Goal: Task Accomplishment & Management: Manage account settings

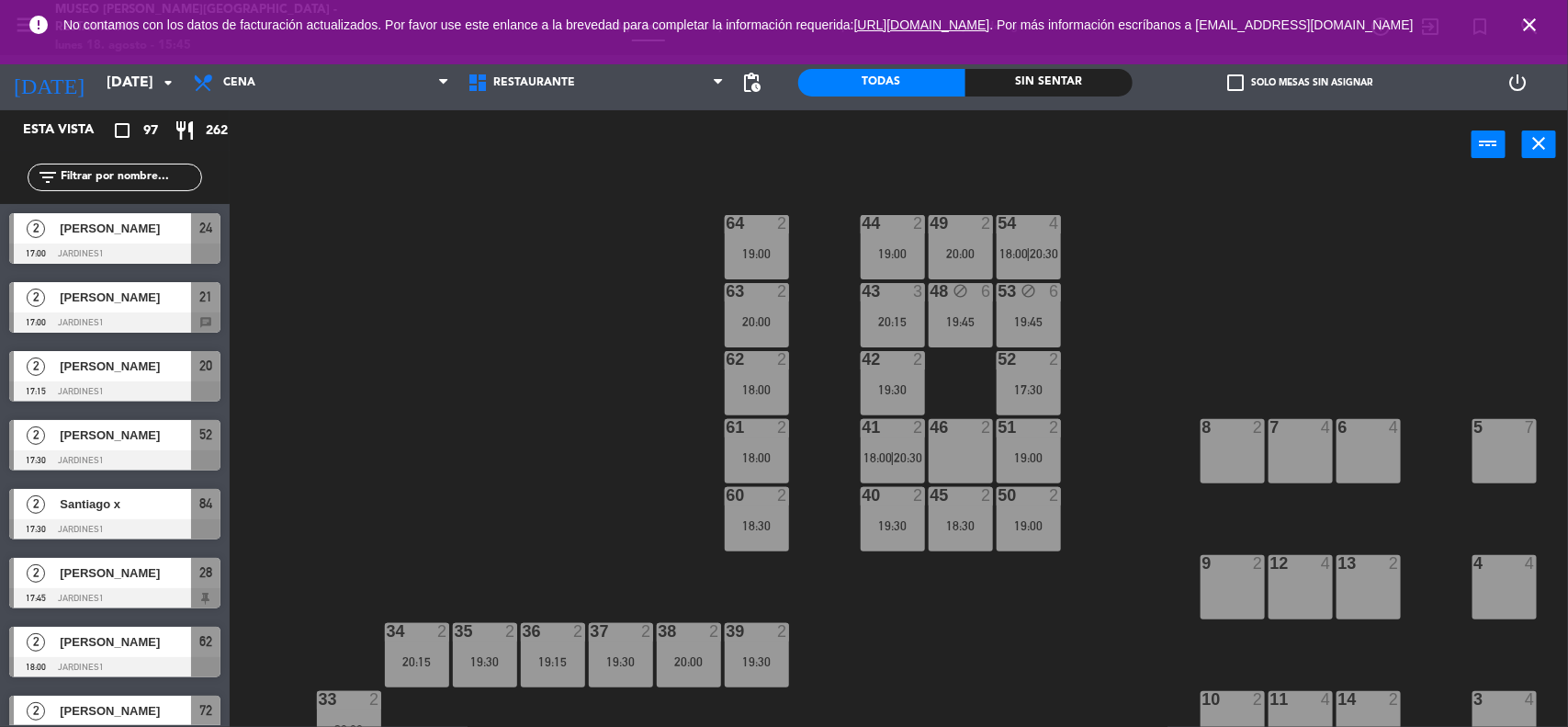
click at [1535, 29] on icon "close" at bounding box center [1530, 25] width 22 height 22
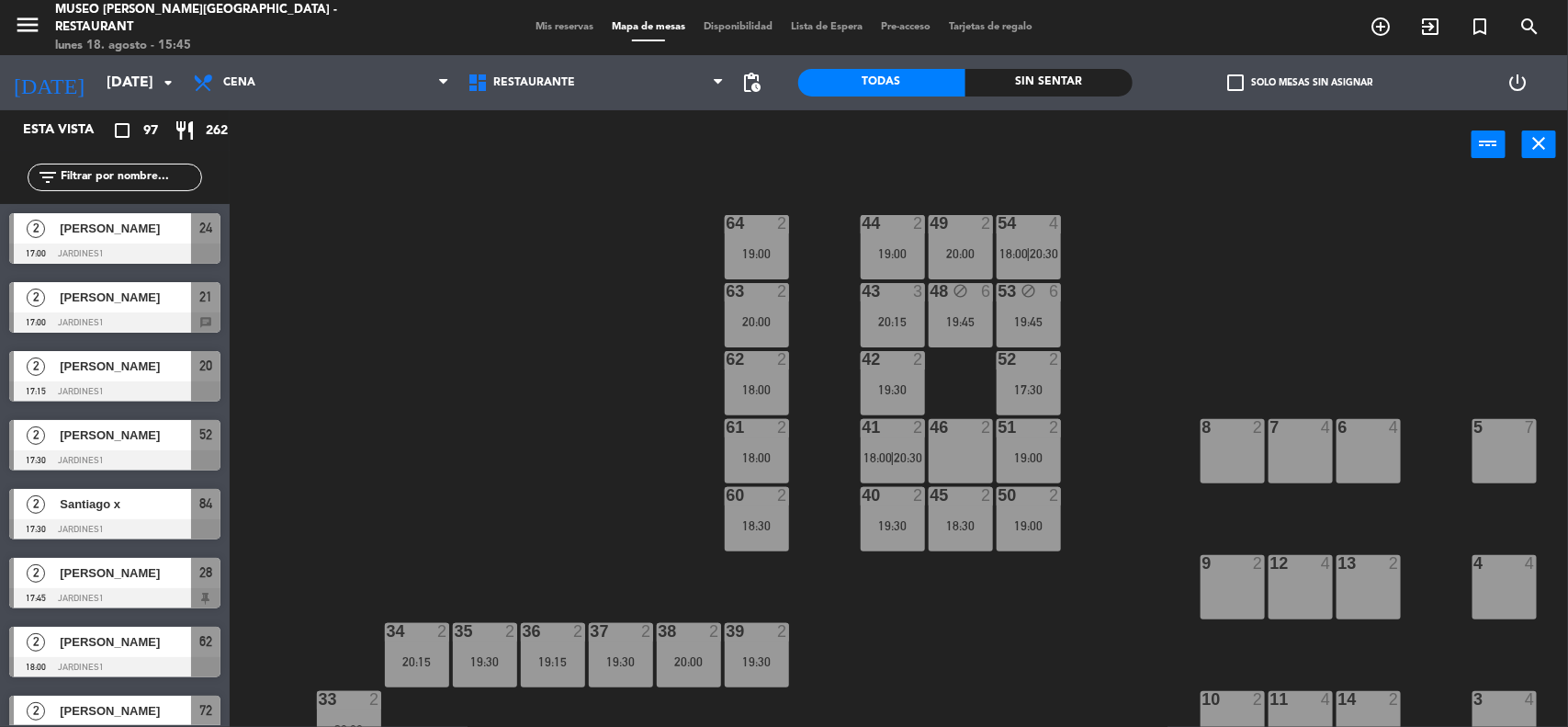
click at [1397, 300] on div "44 2 19:00 49 2 20:00 54 4 18:00 | 20:30 64 2 19:00 48 block 6 19:45 53 block 6…" at bounding box center [906, 456] width 1323 height 548
click at [1020, 315] on div "19:45" at bounding box center [1029, 321] width 64 height 13
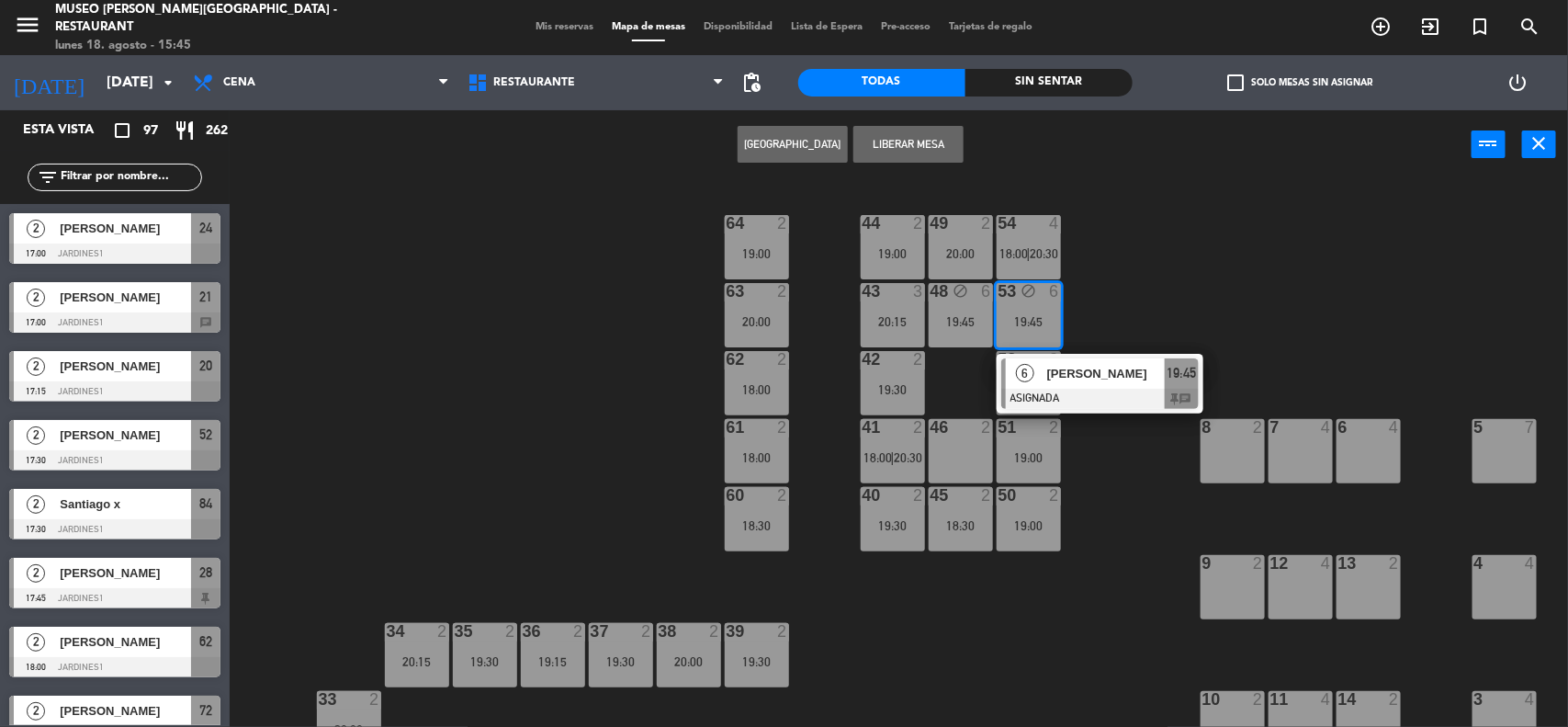
click at [957, 315] on div "19:45" at bounding box center [961, 321] width 64 height 13
click at [900, 135] on button "Liberar Mesa" at bounding box center [908, 144] width 110 height 36
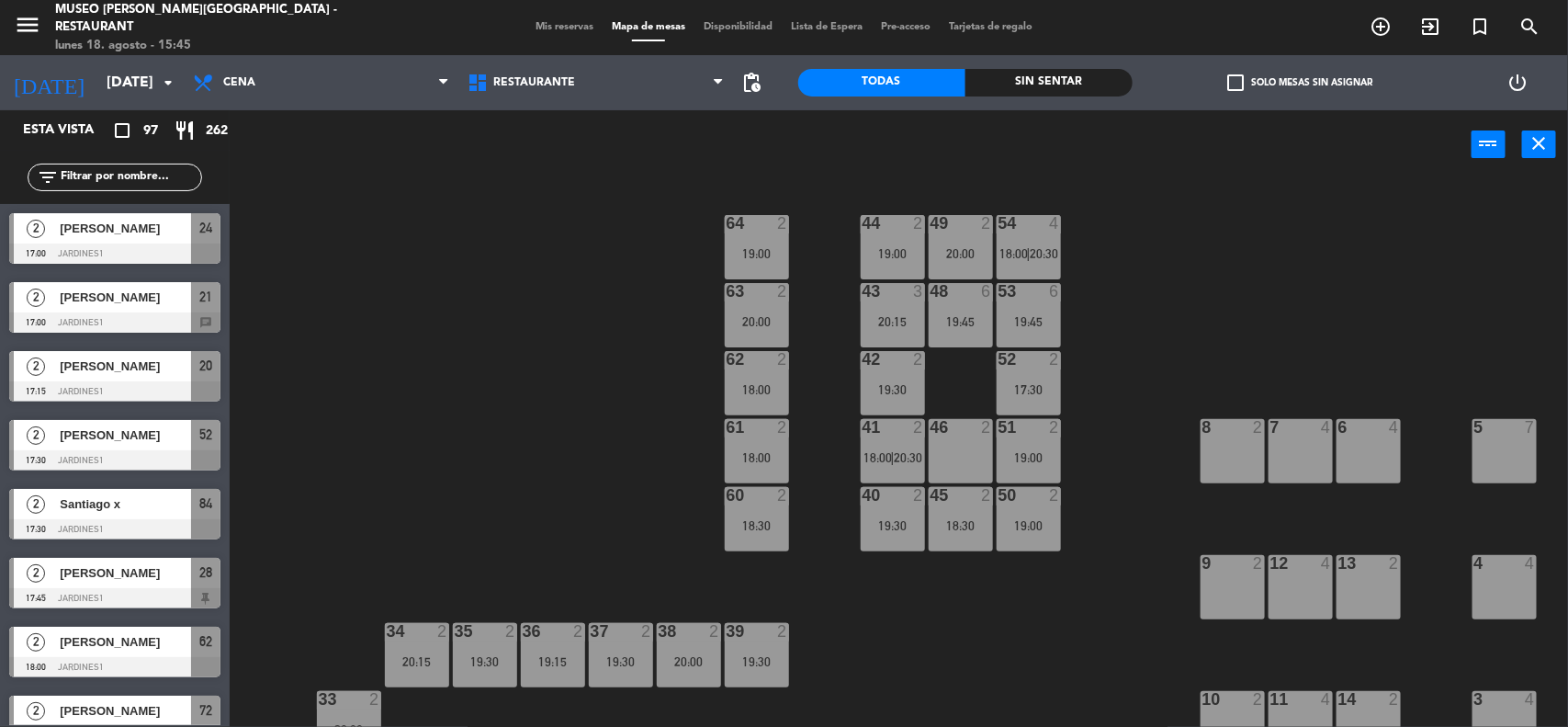
click at [1121, 267] on div "44 2 19:00 49 2 20:00 54 4 18:00 | 20:30 64 2 19:00 48 6 19:45 53 6 19:45 63 2 …" at bounding box center [906, 456] width 1323 height 548
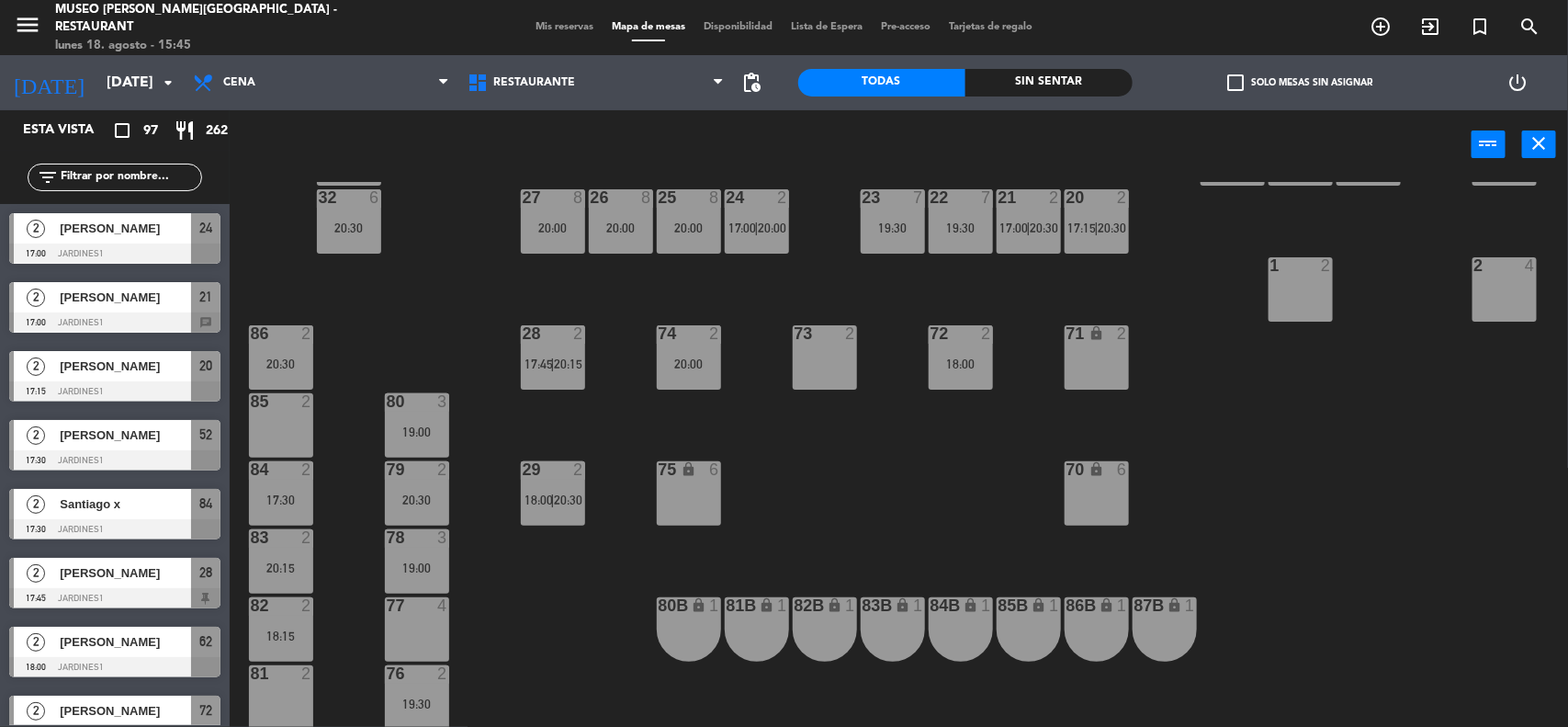
scroll to position [574, 0]
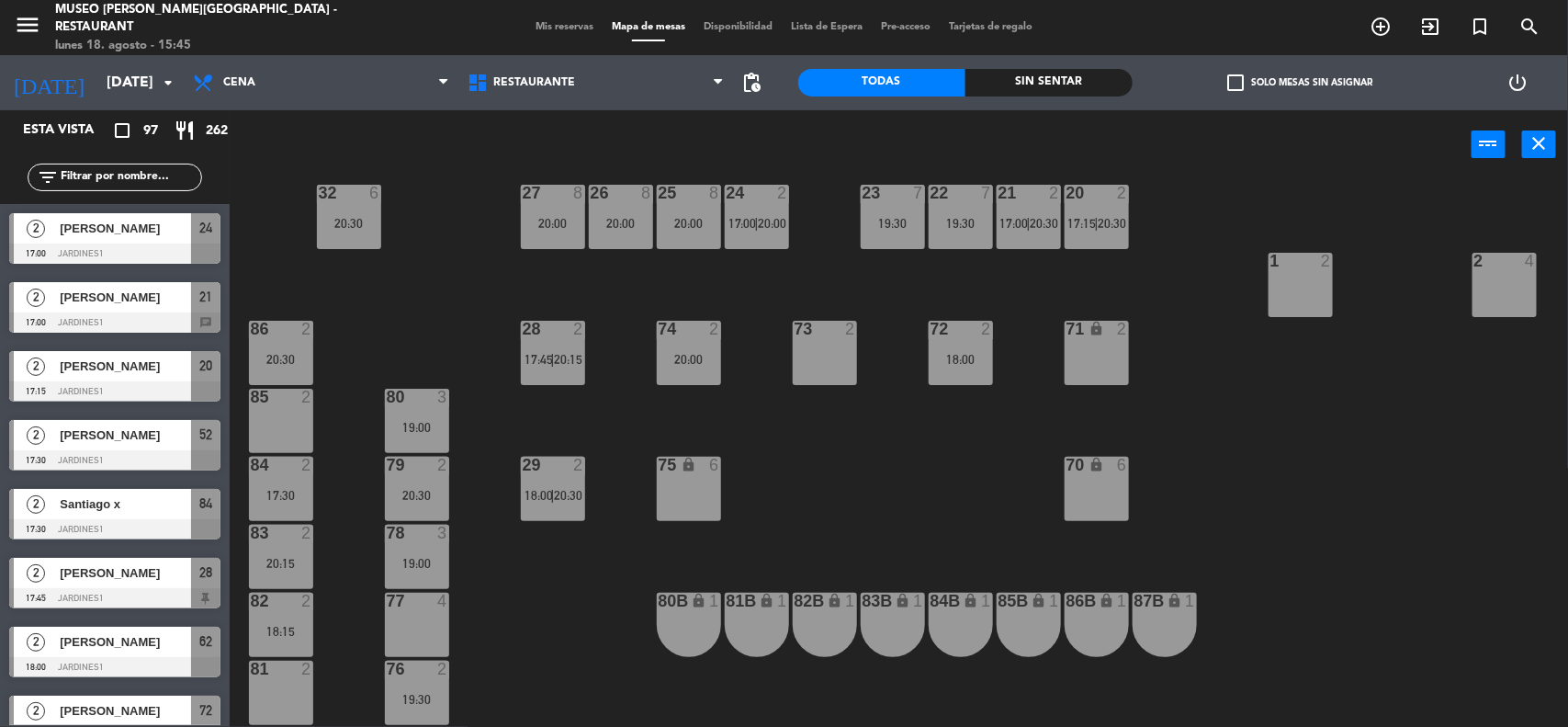
click at [952, 359] on div "18:00" at bounding box center [961, 359] width 64 height 13
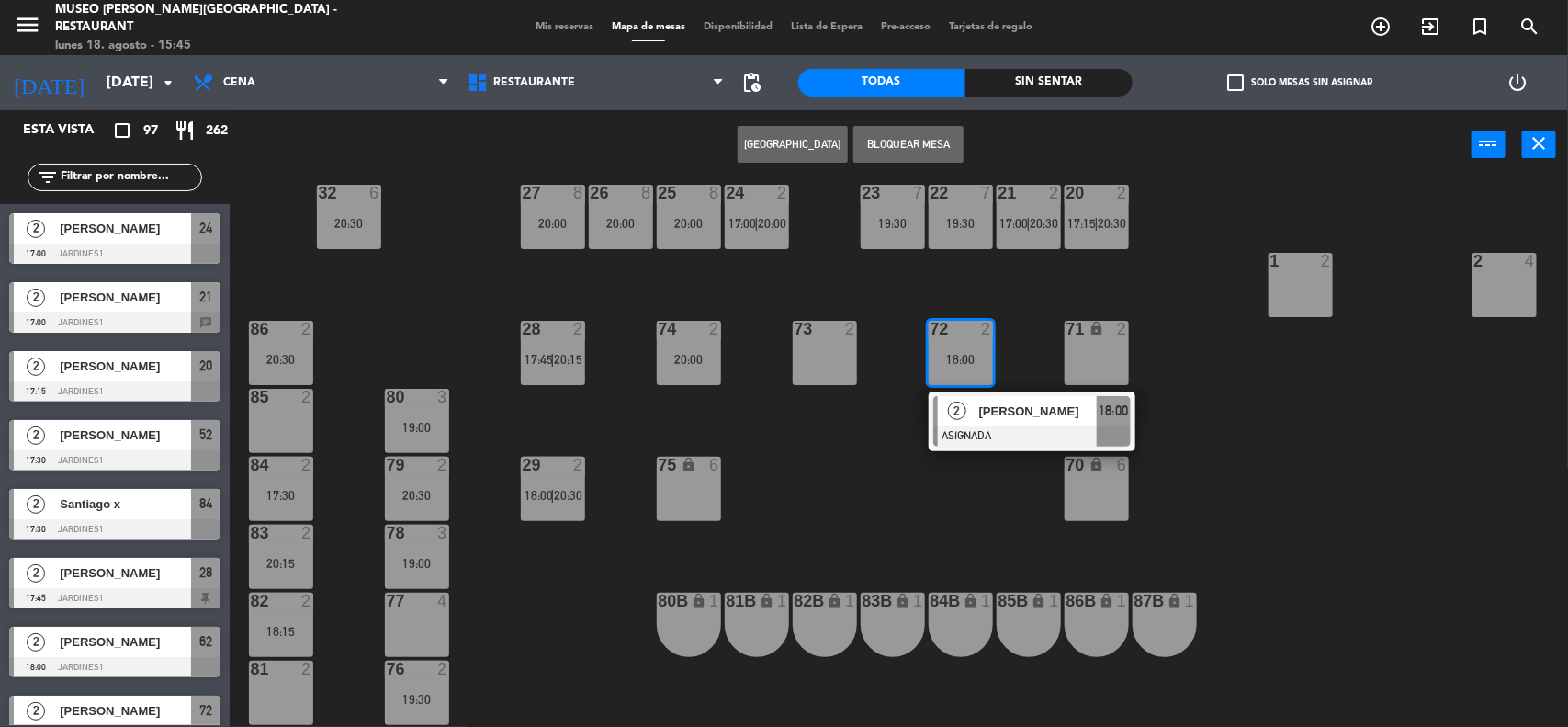
click at [989, 421] on span "[PERSON_NAME]" at bounding box center [1038, 411] width 118 height 20
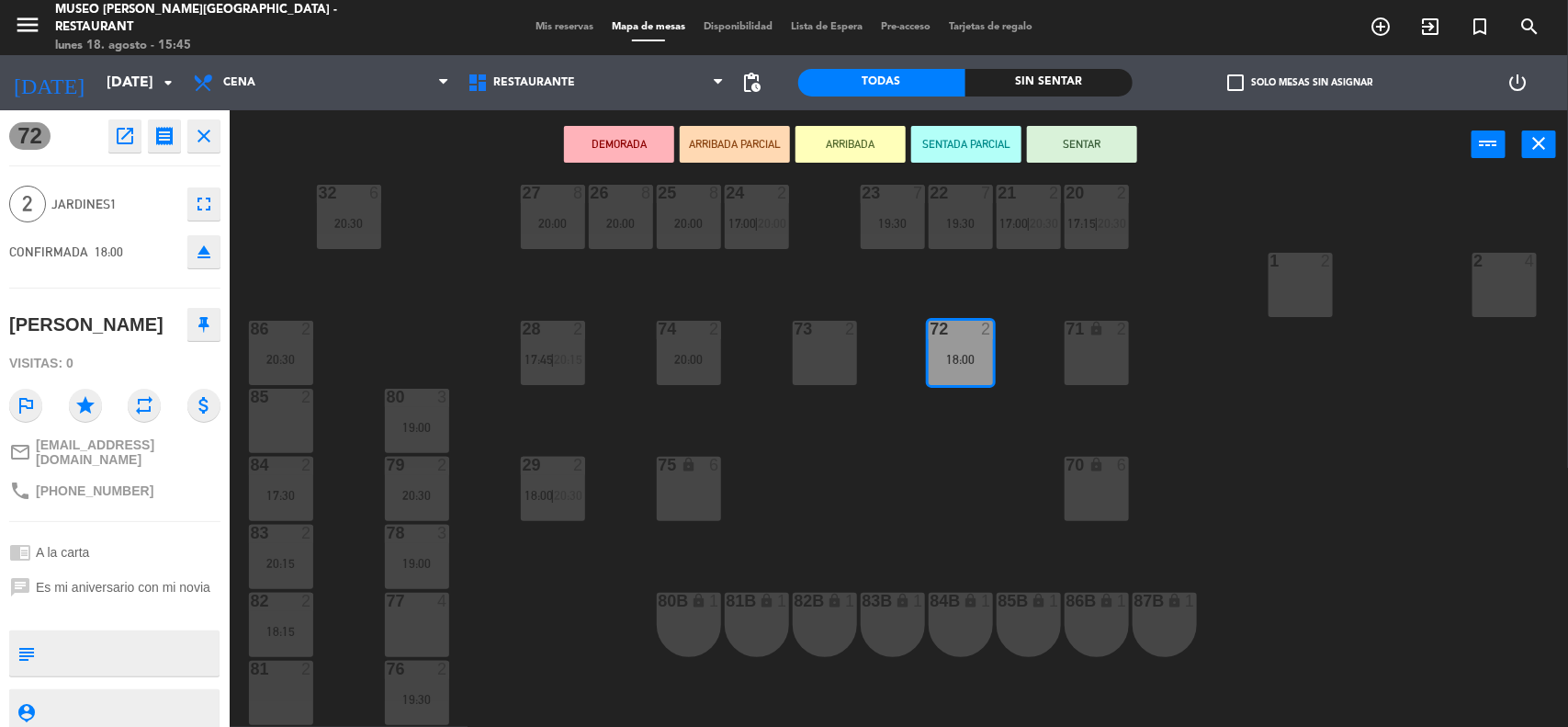
click at [291, 409] on div "85 2" at bounding box center [280, 421] width 64 height 64
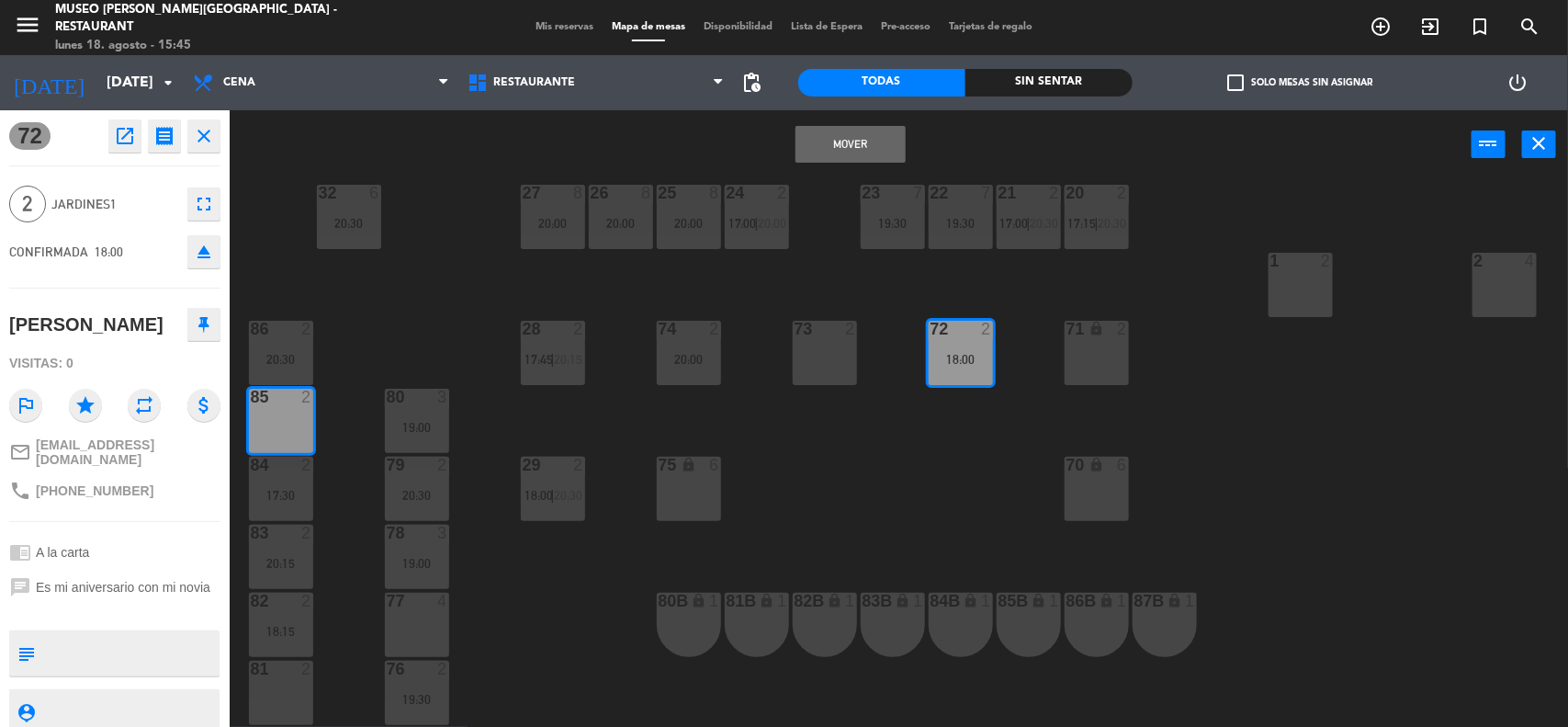
click at [830, 145] on button "Mover" at bounding box center [850, 144] width 110 height 36
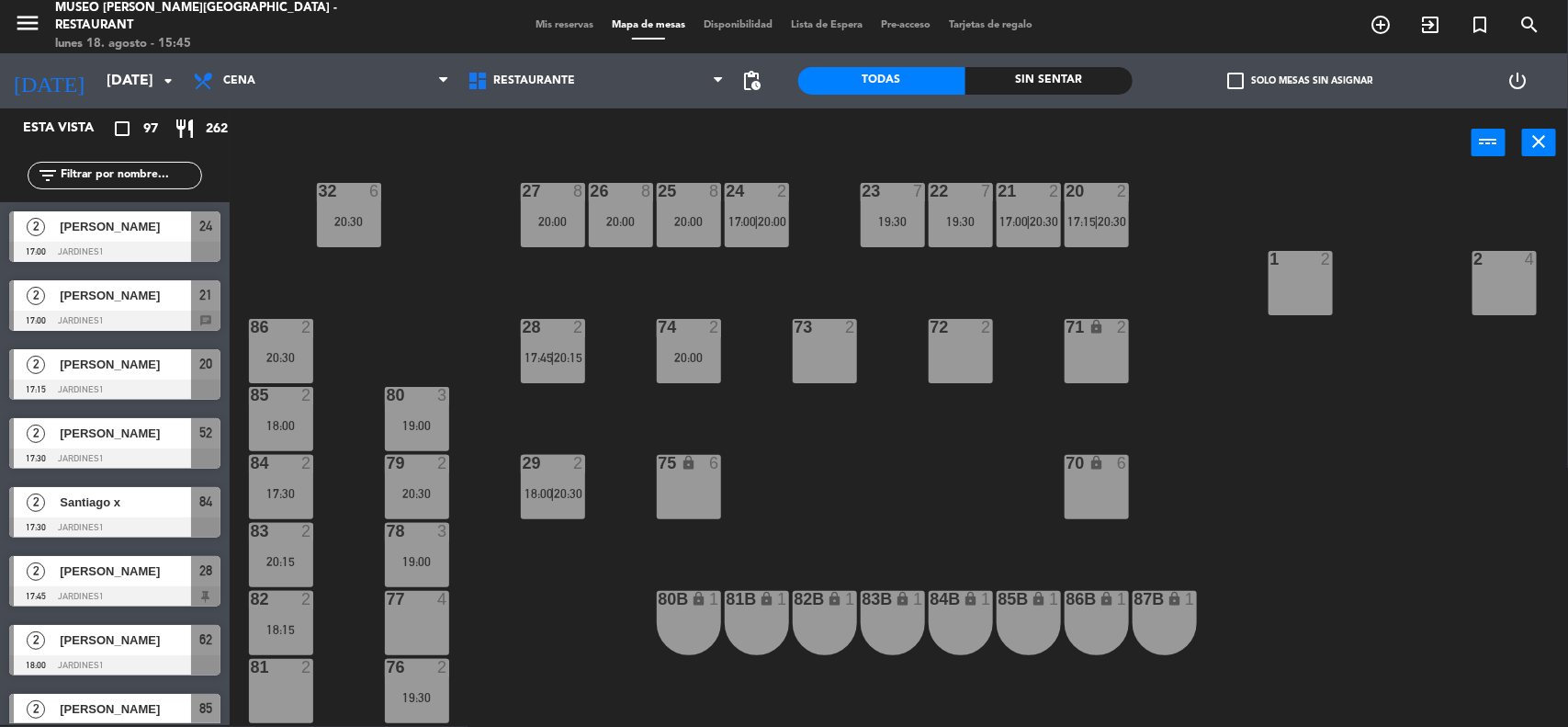
click at [680, 351] on div "20:00" at bounding box center [689, 358] width 64 height 13
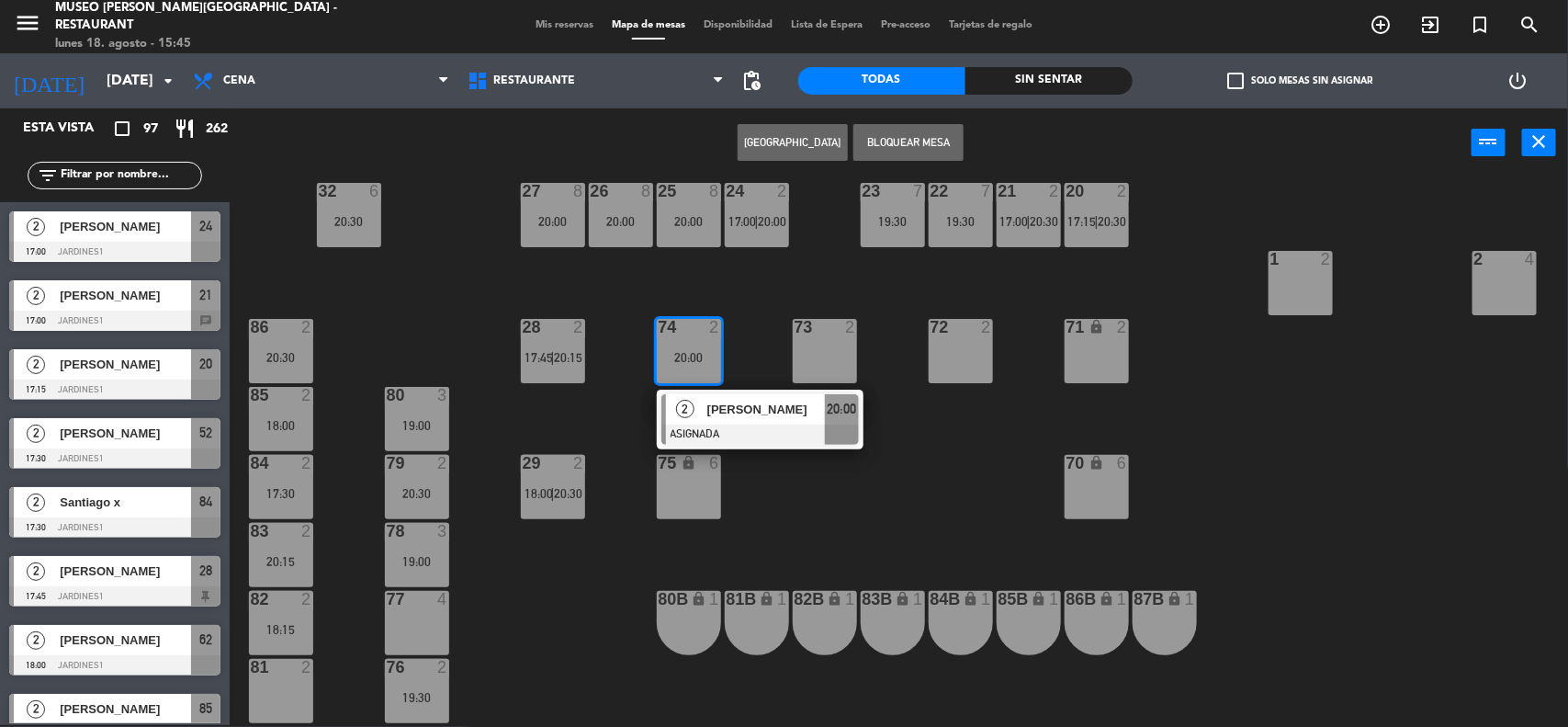
click at [728, 401] on span "[PERSON_NAME]" at bounding box center [766, 409] width 118 height 20
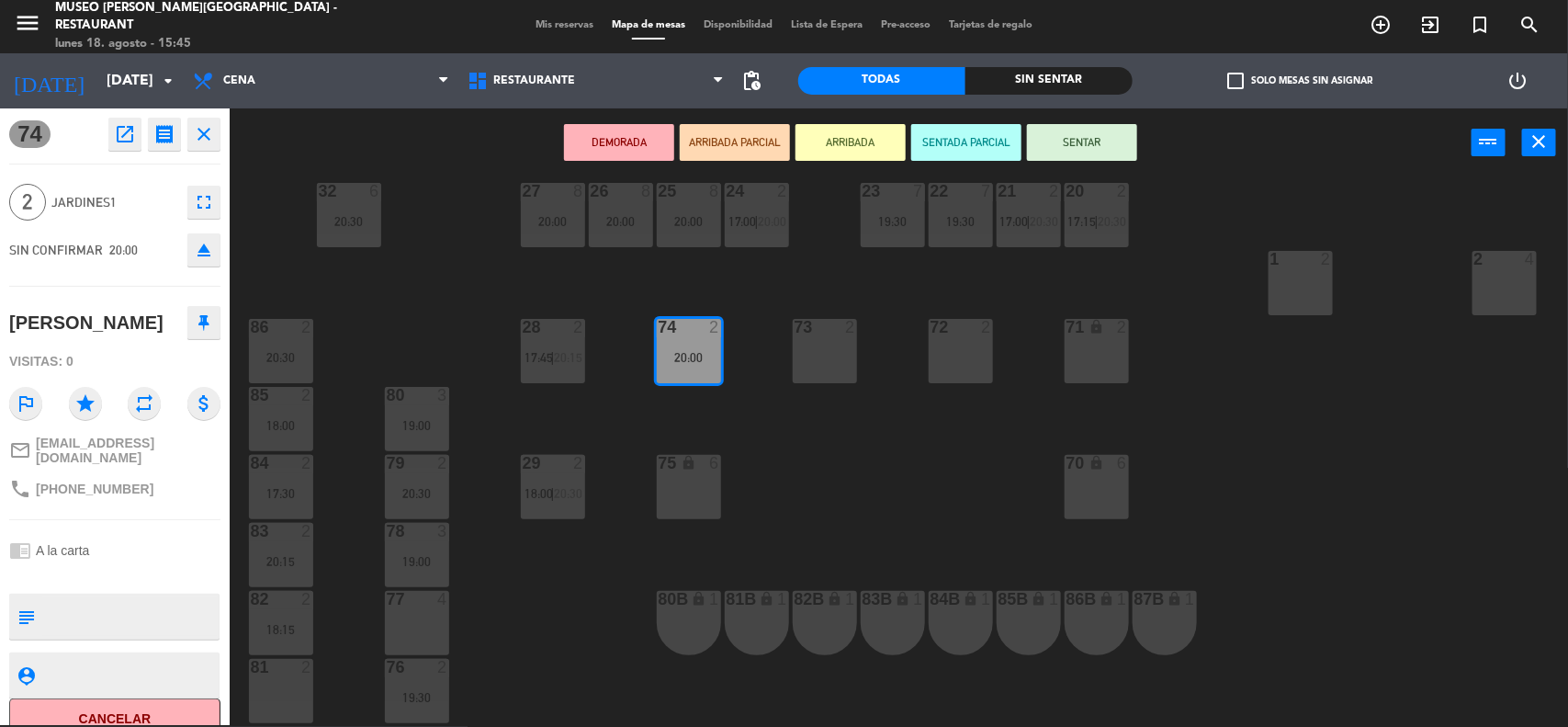
click at [266, 691] on div "81 2" at bounding box center [280, 691] width 64 height 64
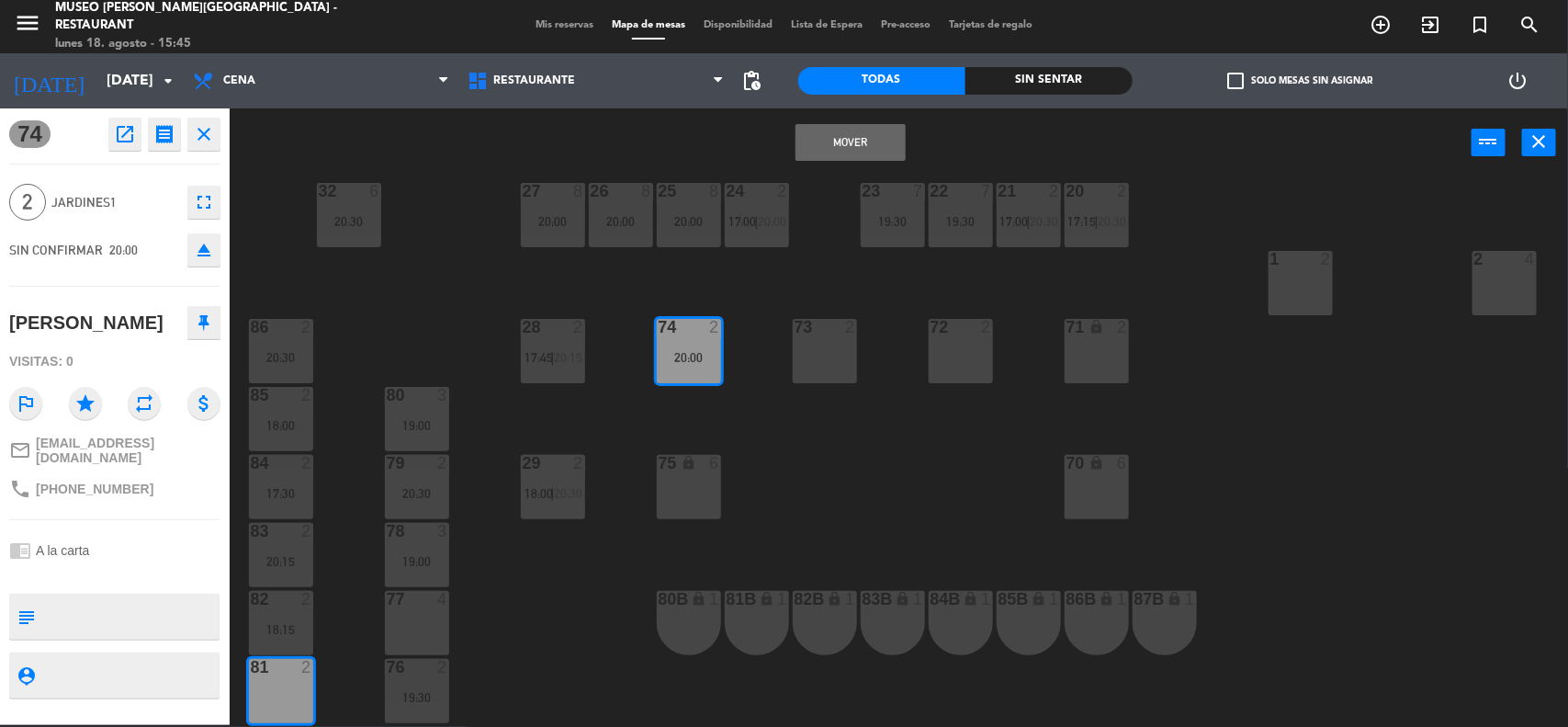
click at [819, 125] on button "Mover" at bounding box center [850, 142] width 110 height 36
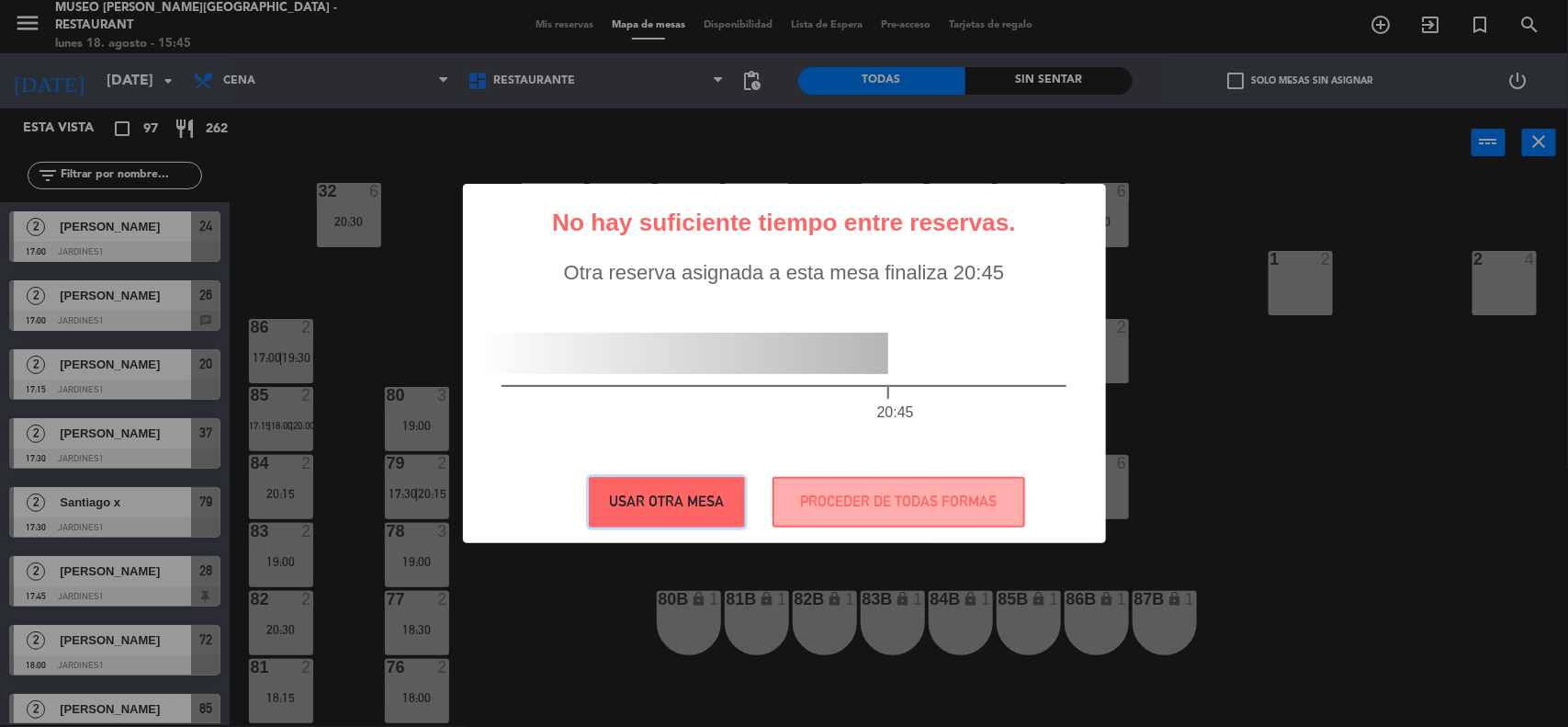
click at [664, 498] on button "USAR OTRA MESA" at bounding box center [666, 502] width 156 height 50
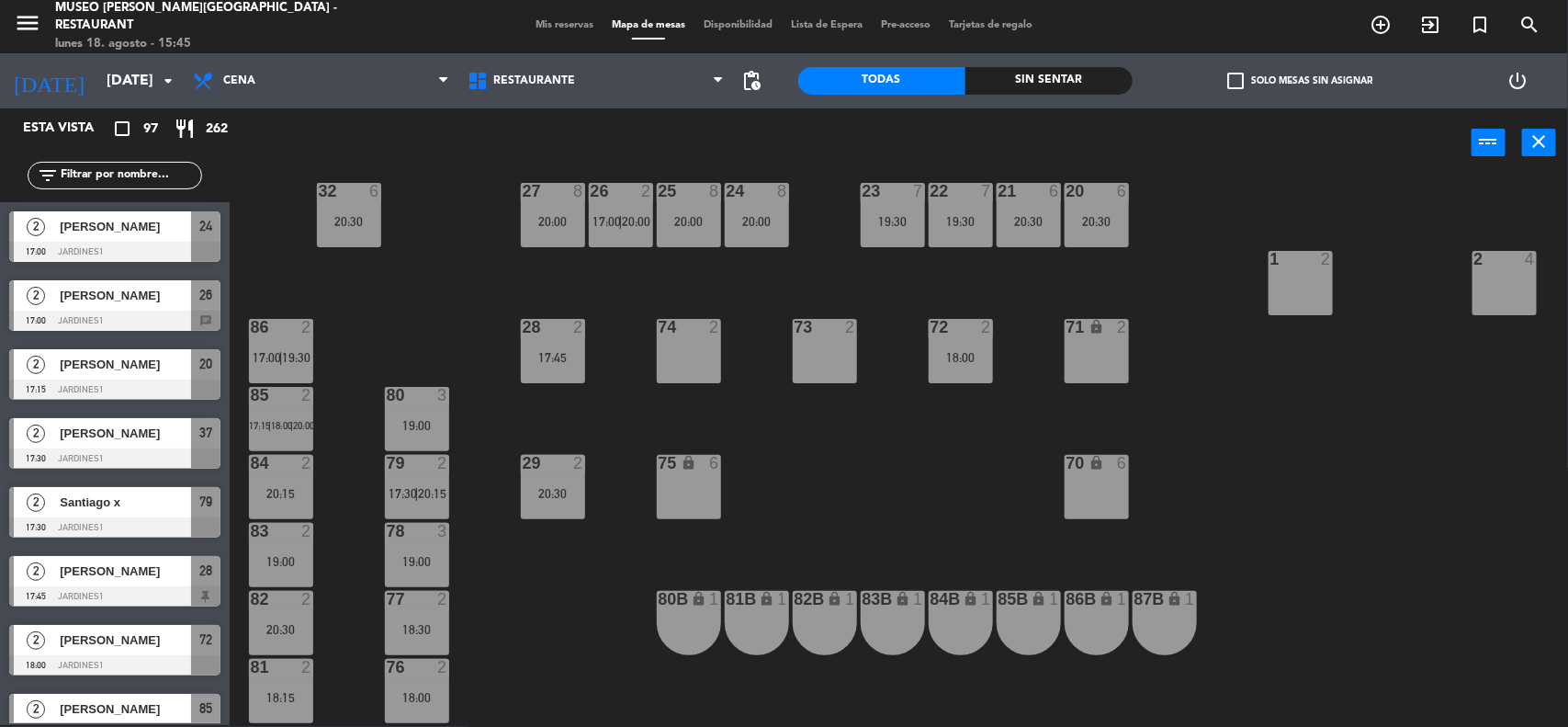
click at [1216, 539] on div "44 2 18:00 49 2 20:30 54 4 18:00 | 20:30 64 2 20:00 48 6 19:45 53 6 19:45 63 2 …" at bounding box center [906, 454] width 1323 height 548
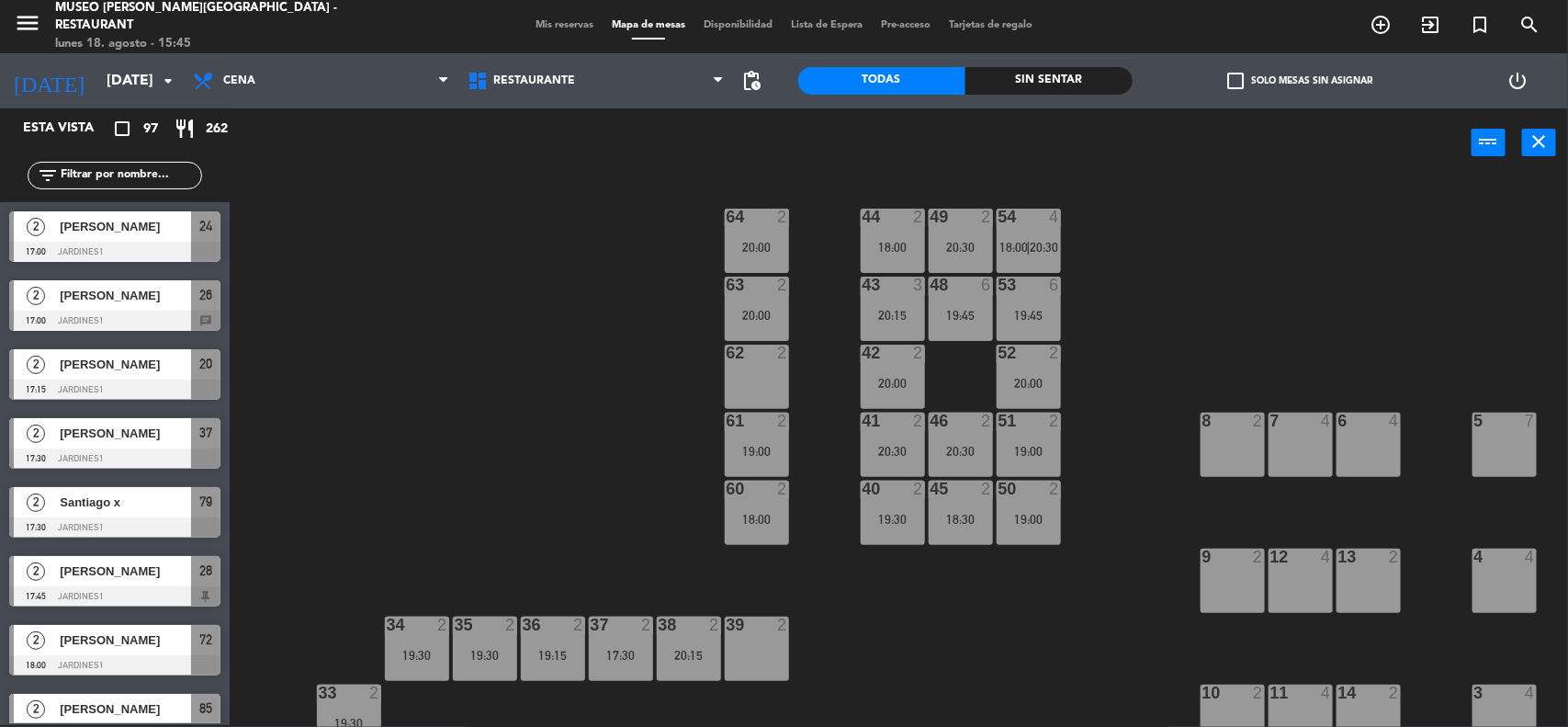
scroll to position [0, 0]
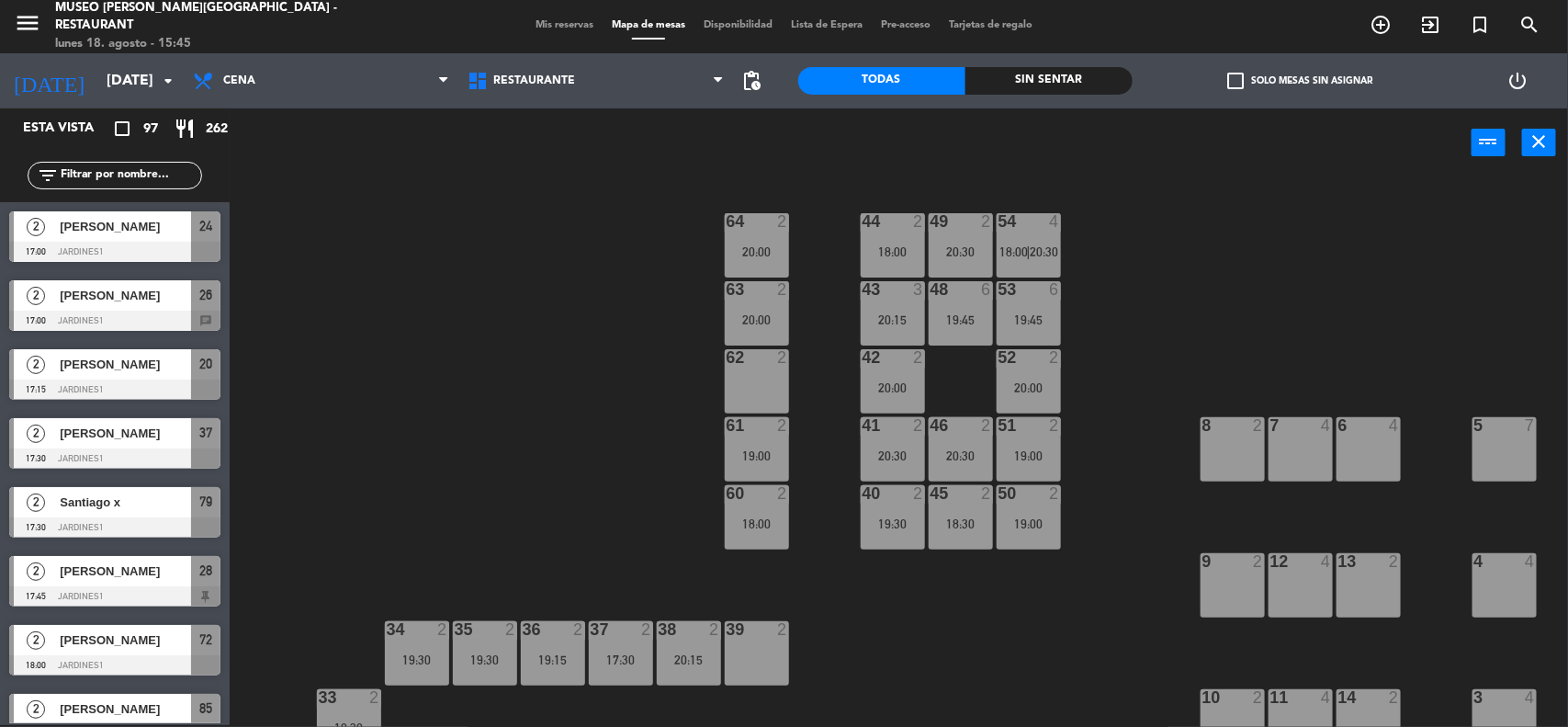
click at [1262, 329] on div "44 2 18:00 49 2 20:30 54 4 18:00 | 20:30 64 2 20:00 48 6 19:45 53 6 19:45 63 2 …" at bounding box center [906, 454] width 1323 height 548
click at [1249, 296] on div "44 2 18:00 49 2 20:30 54 4 18:00 | 20:30 64 2 20:00 48 6 19:45 53 6 19:45 63 2 …" at bounding box center [906, 454] width 1323 height 548
click at [1149, 510] on div "44 2 18:00 49 2 20:30 54 4 18:00 | 20:30 64 2 20:00 48 6 19:45 53 6 19:45 63 2 …" at bounding box center [906, 454] width 1323 height 548
click at [1242, 300] on div "44 2 18:00 49 2 20:30 54 4 18:00 | 20:30 64 2 20:00 48 6 19:45 53 6 19:45 63 2 …" at bounding box center [906, 454] width 1323 height 548
click at [561, 26] on span "Mis reservas" at bounding box center [564, 25] width 77 height 10
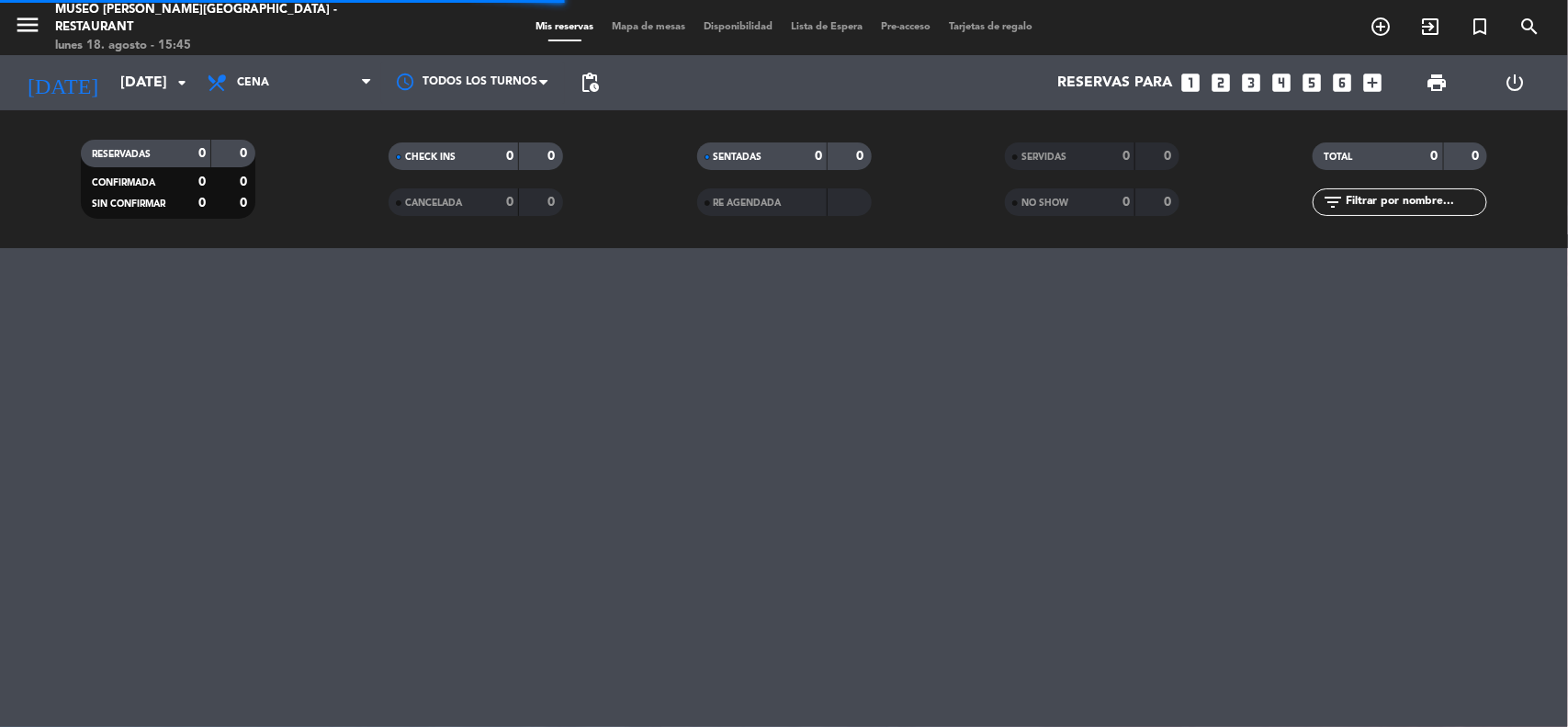
click at [1226, 83] on icon "looks_two" at bounding box center [1222, 83] width 24 height 24
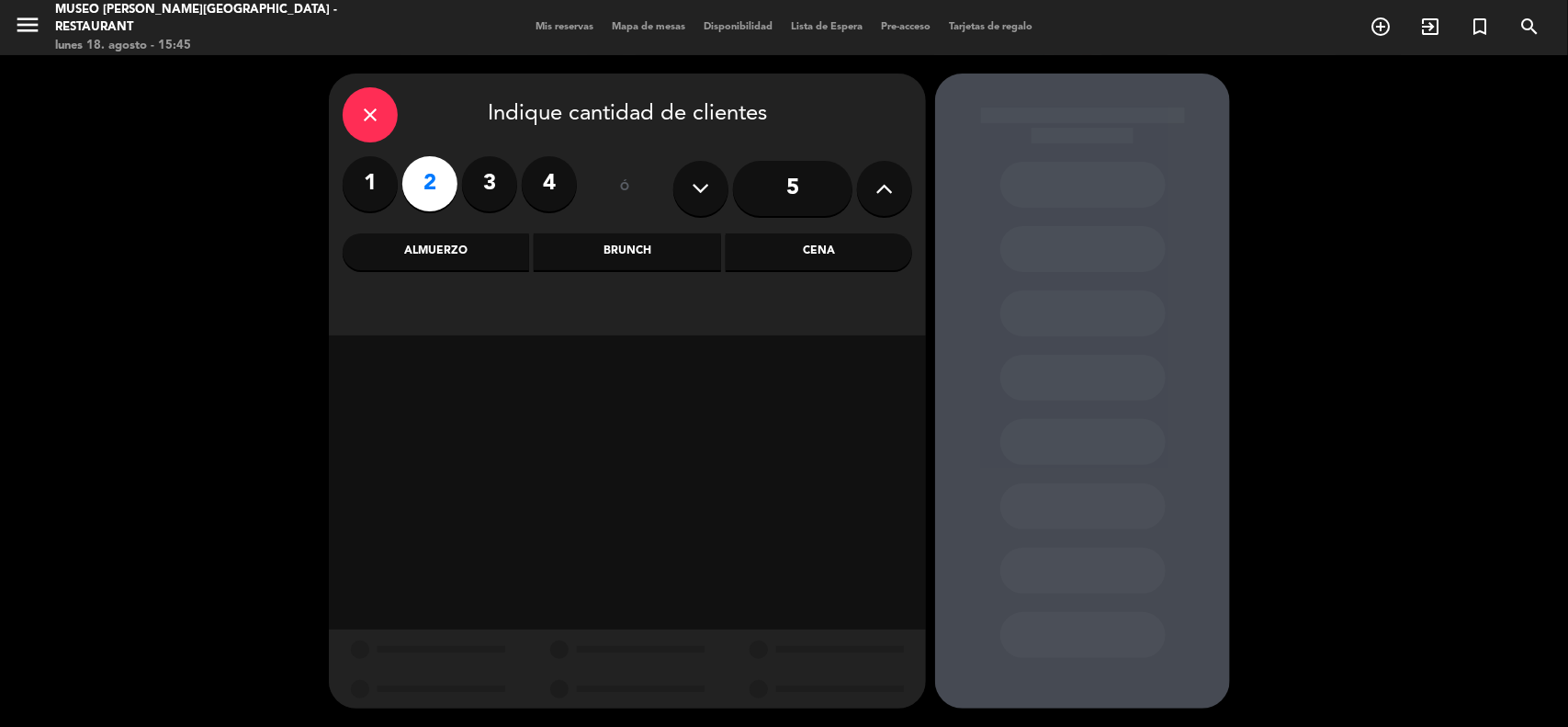
click at [838, 254] on div "Cena" at bounding box center [820, 251] width 187 height 36
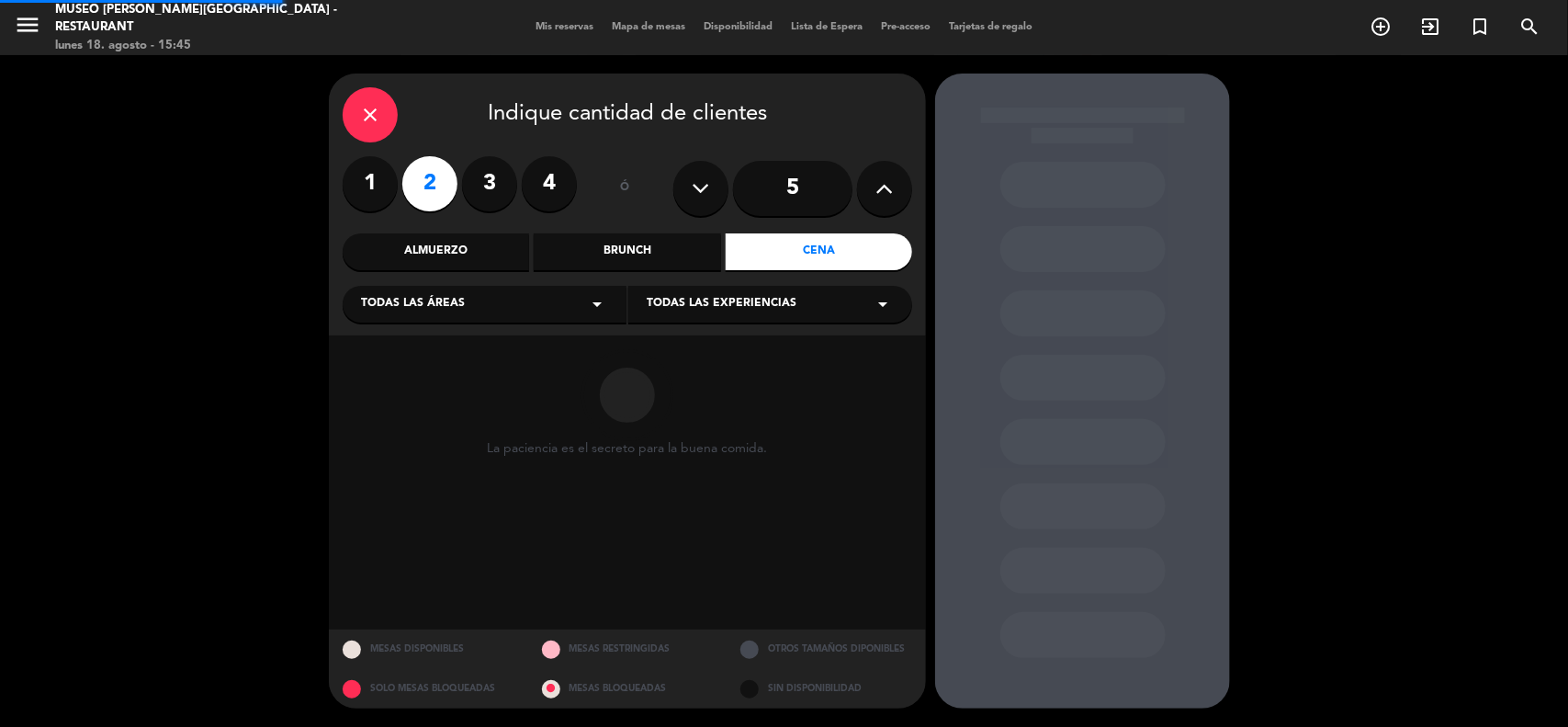
drag, startPoint x: 549, startPoint y: 288, endPoint x: 511, endPoint y: 310, distance: 43.9
click at [547, 291] on div "Todas las áreas arrow_drop_down" at bounding box center [485, 304] width 284 height 36
click at [392, 378] on div "Jardines1" at bounding box center [484, 377] width 247 height 19
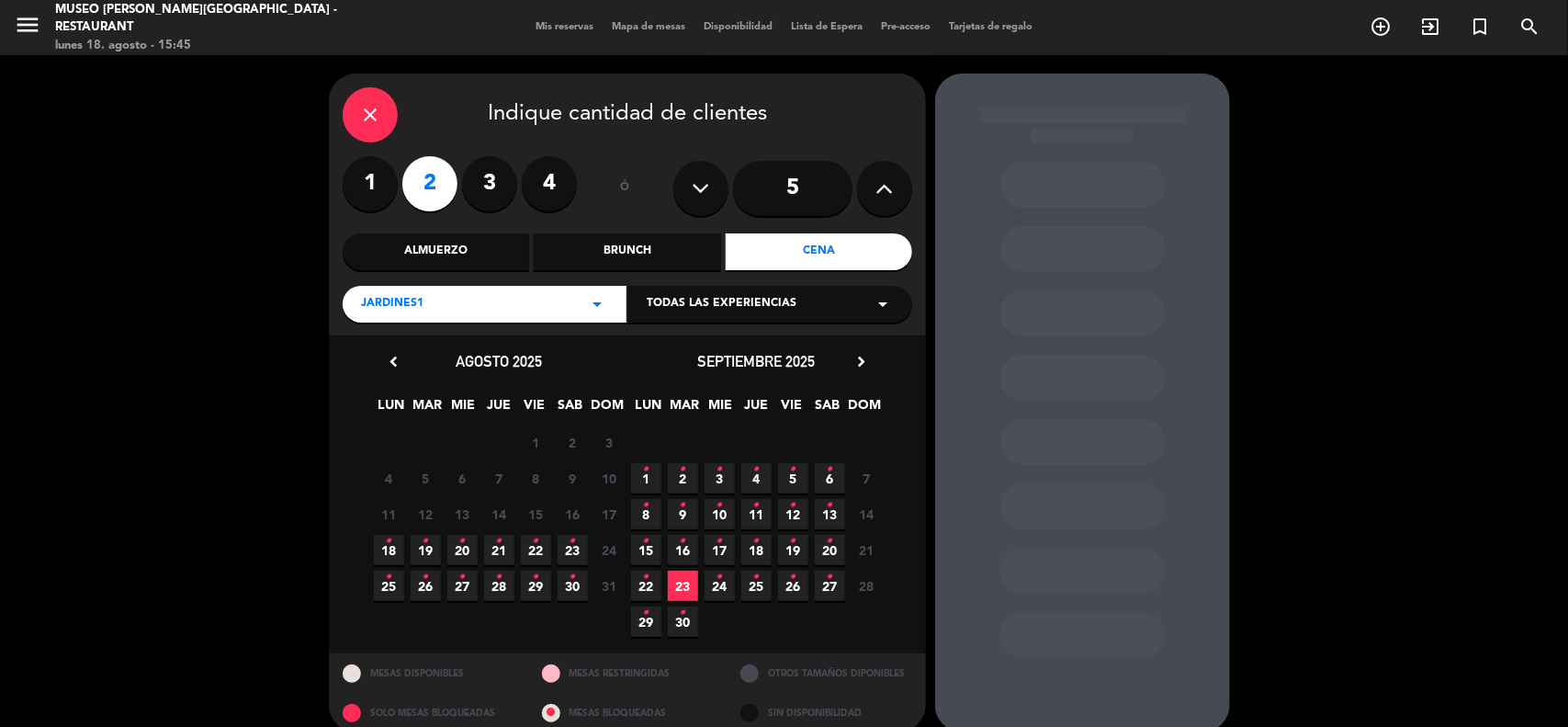
click at [422, 549] on icon "•" at bounding box center [425, 540] width 7 height 29
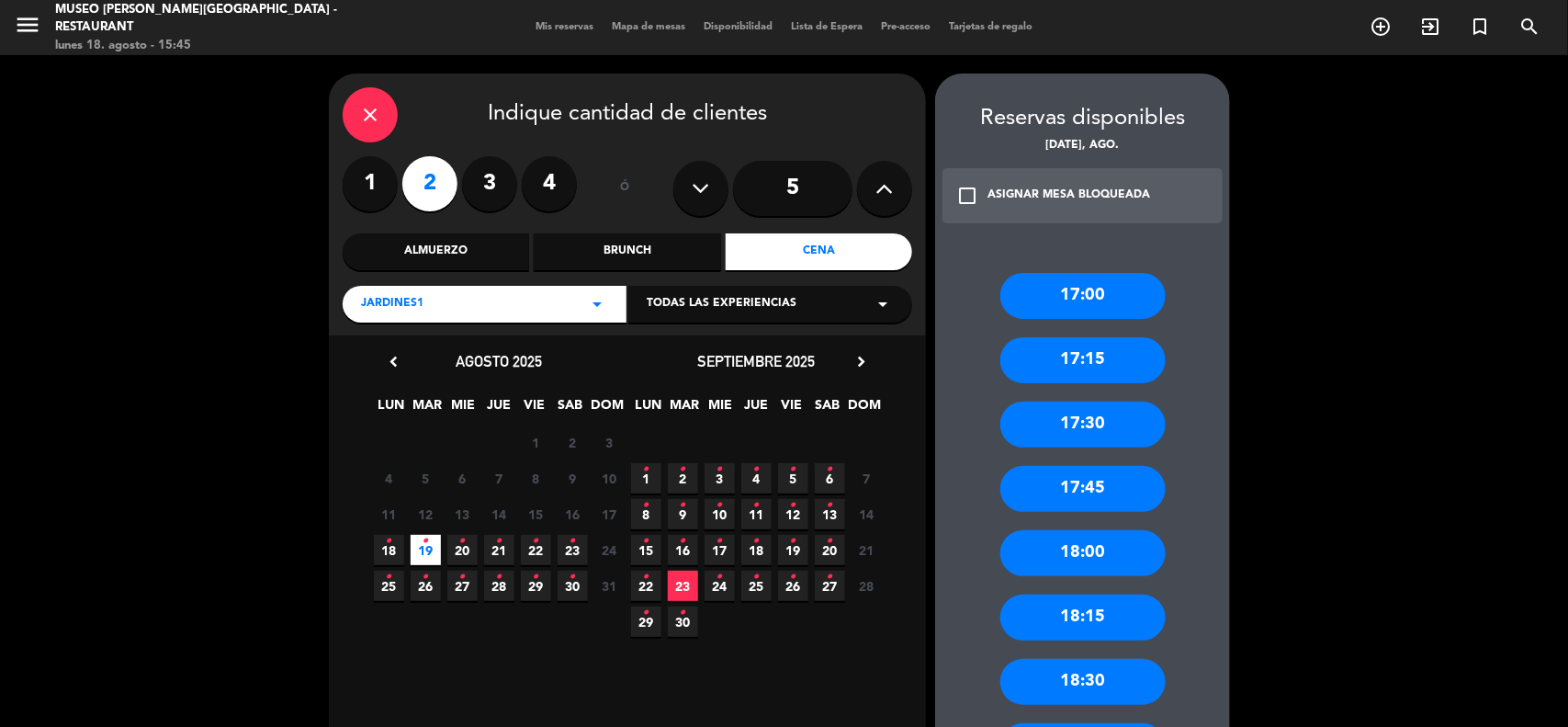
click at [484, 315] on div "Jardines1 arrow_drop_down" at bounding box center [485, 304] width 284 height 36
click at [370, 435] on div "Salón1" at bounding box center [484, 432] width 247 height 19
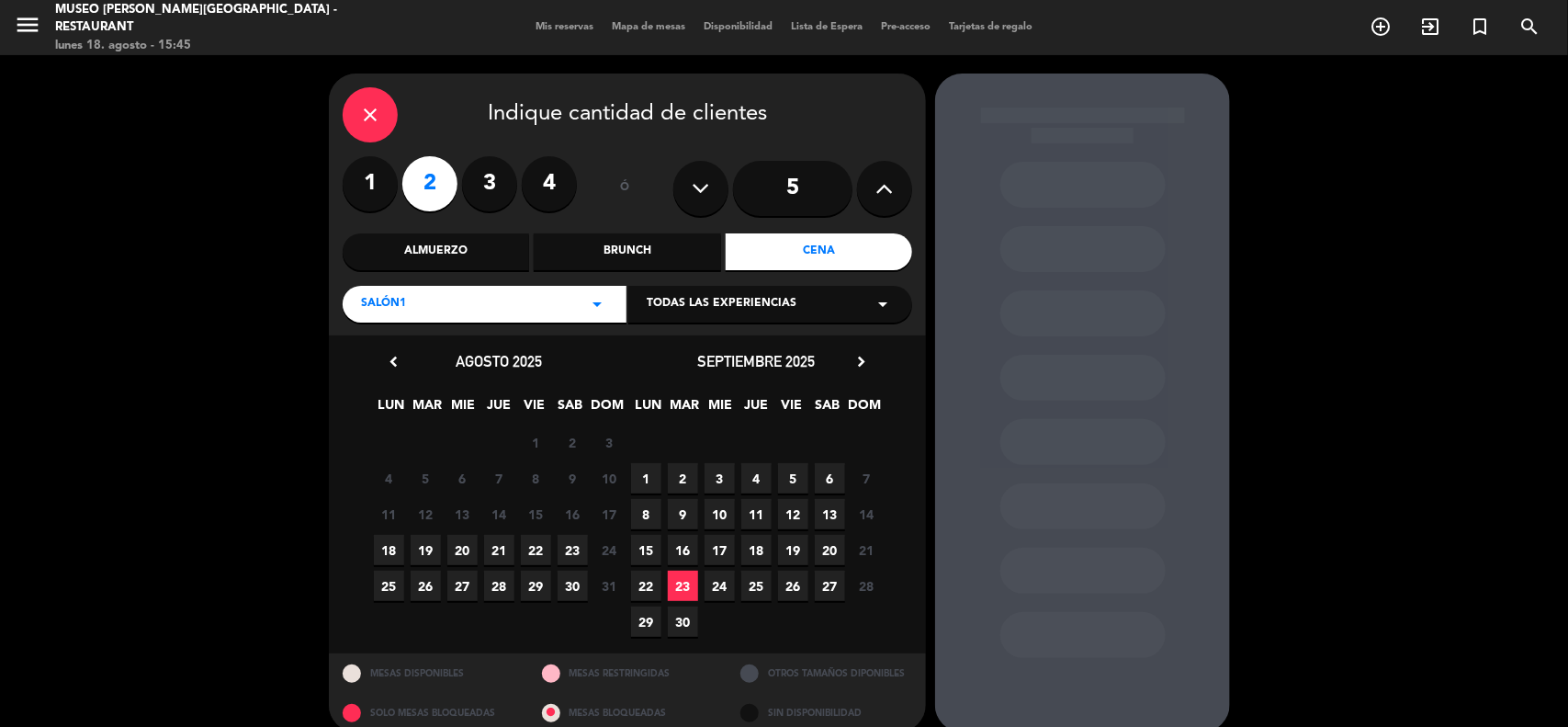
click at [423, 548] on span "19" at bounding box center [425, 549] width 30 height 30
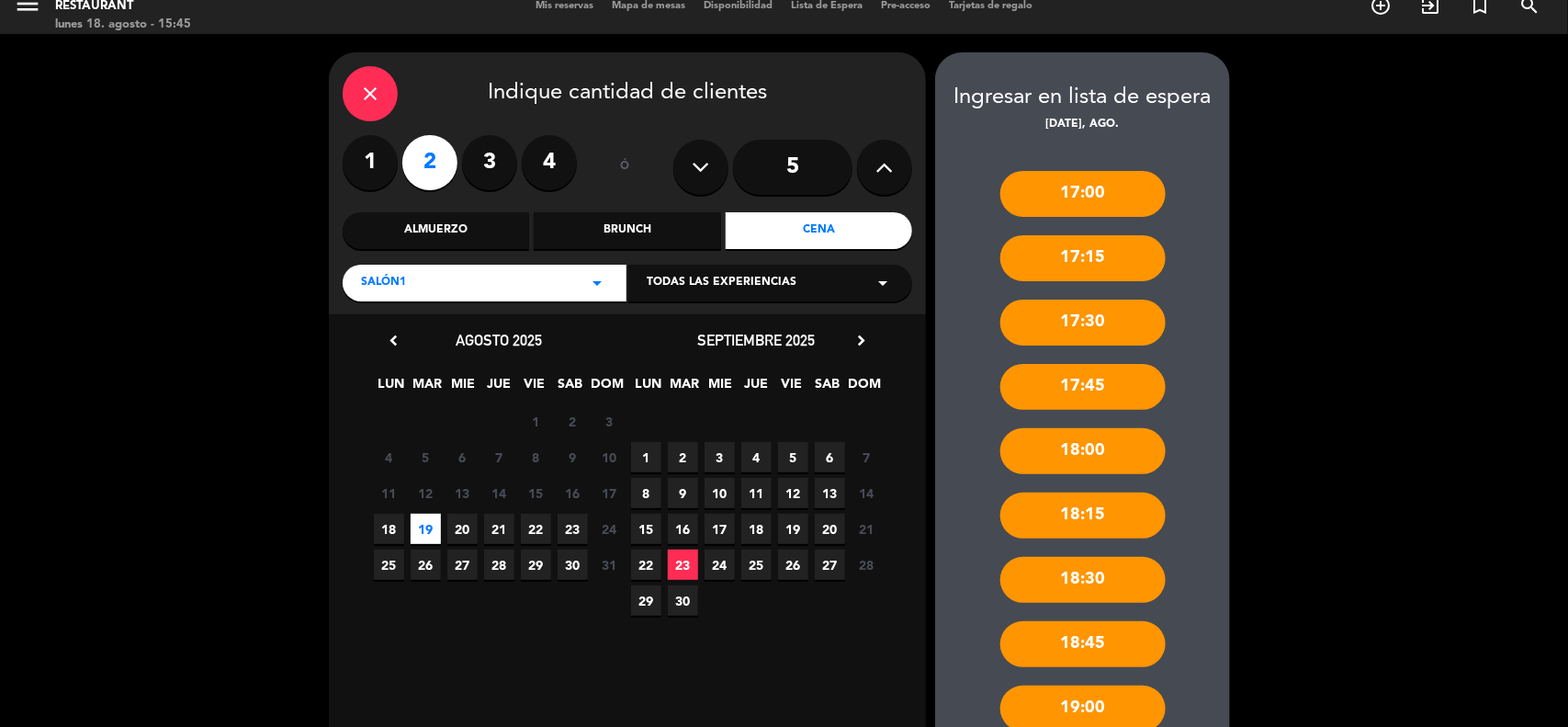
click at [493, 278] on div "Salón1 arrow_drop_down" at bounding box center [485, 282] width 284 height 36
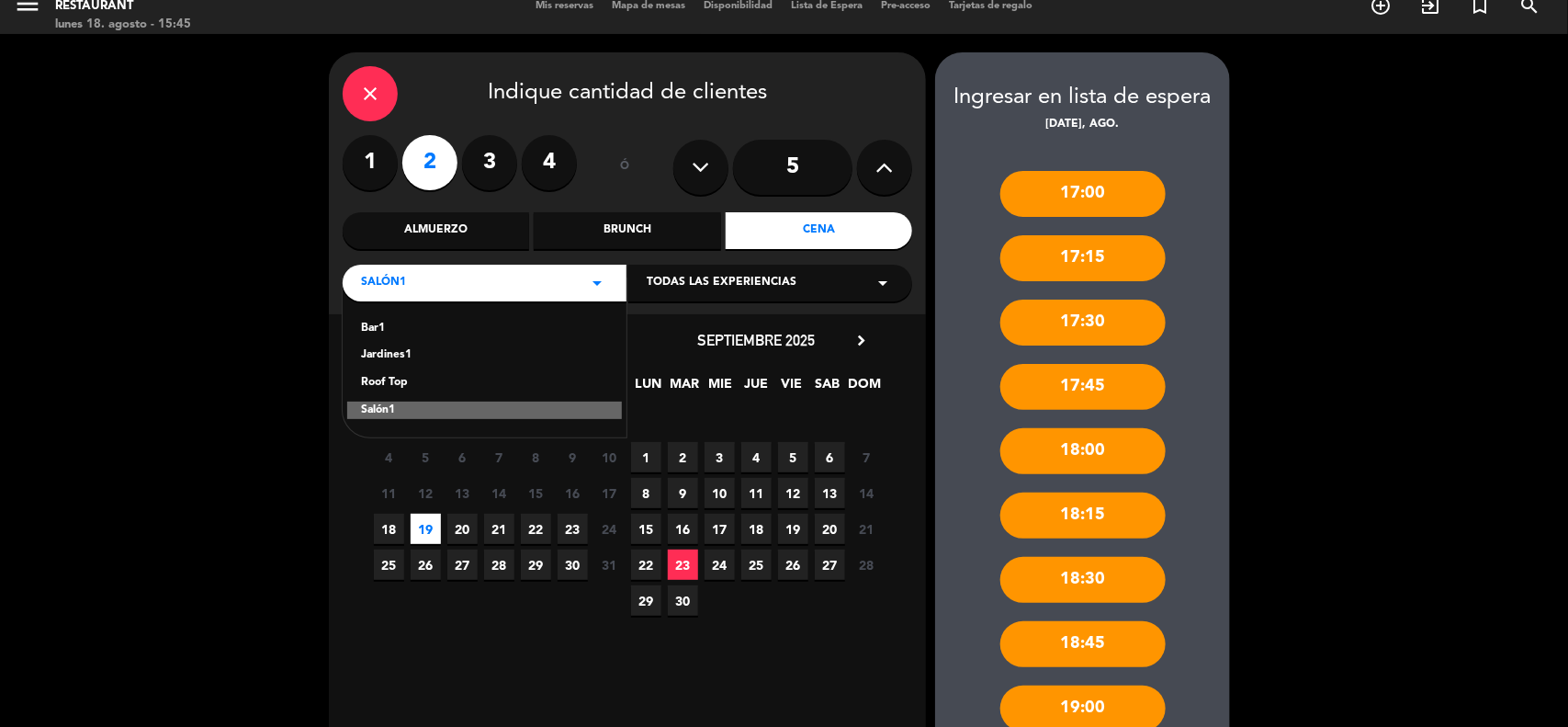
click at [389, 383] on div "Roof Top" at bounding box center [484, 383] width 247 height 19
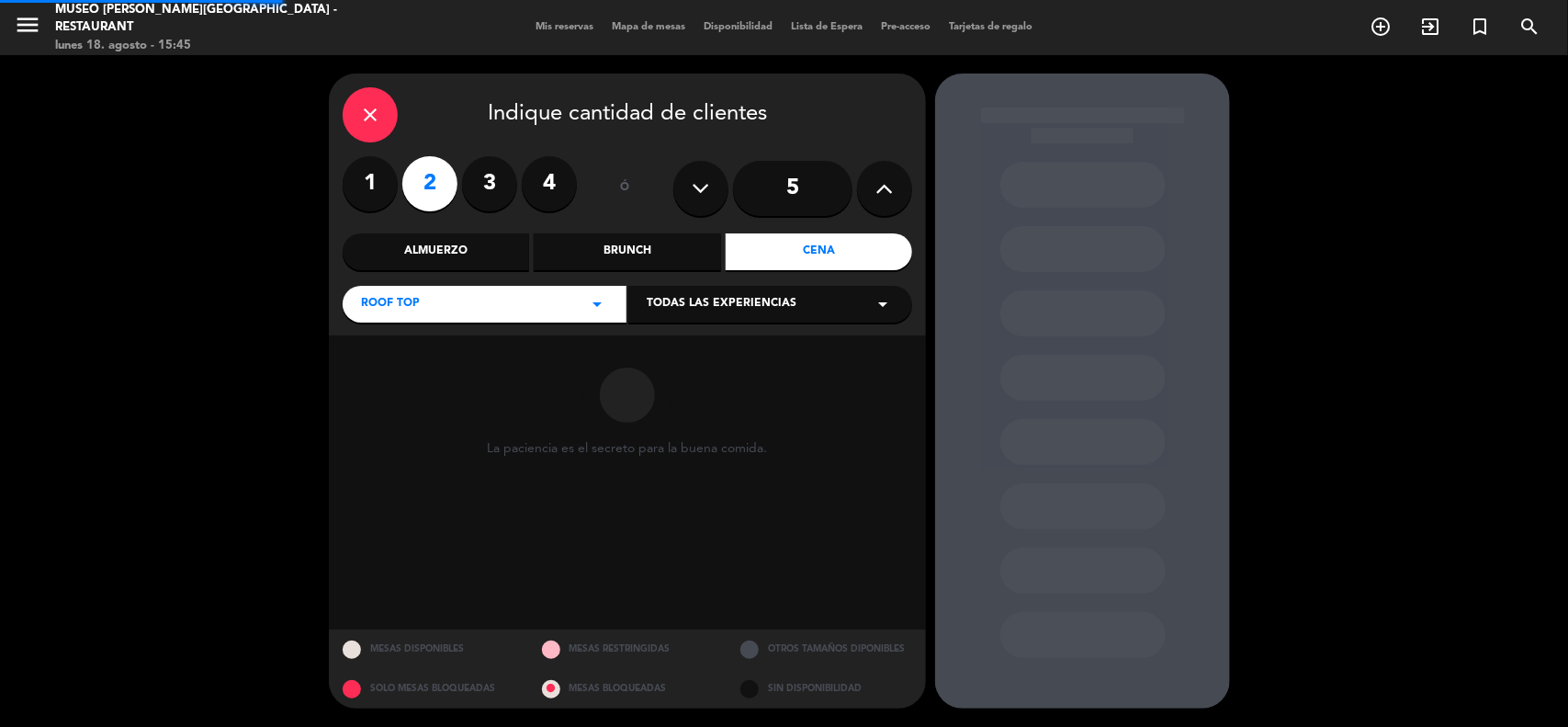
scroll to position [0, 0]
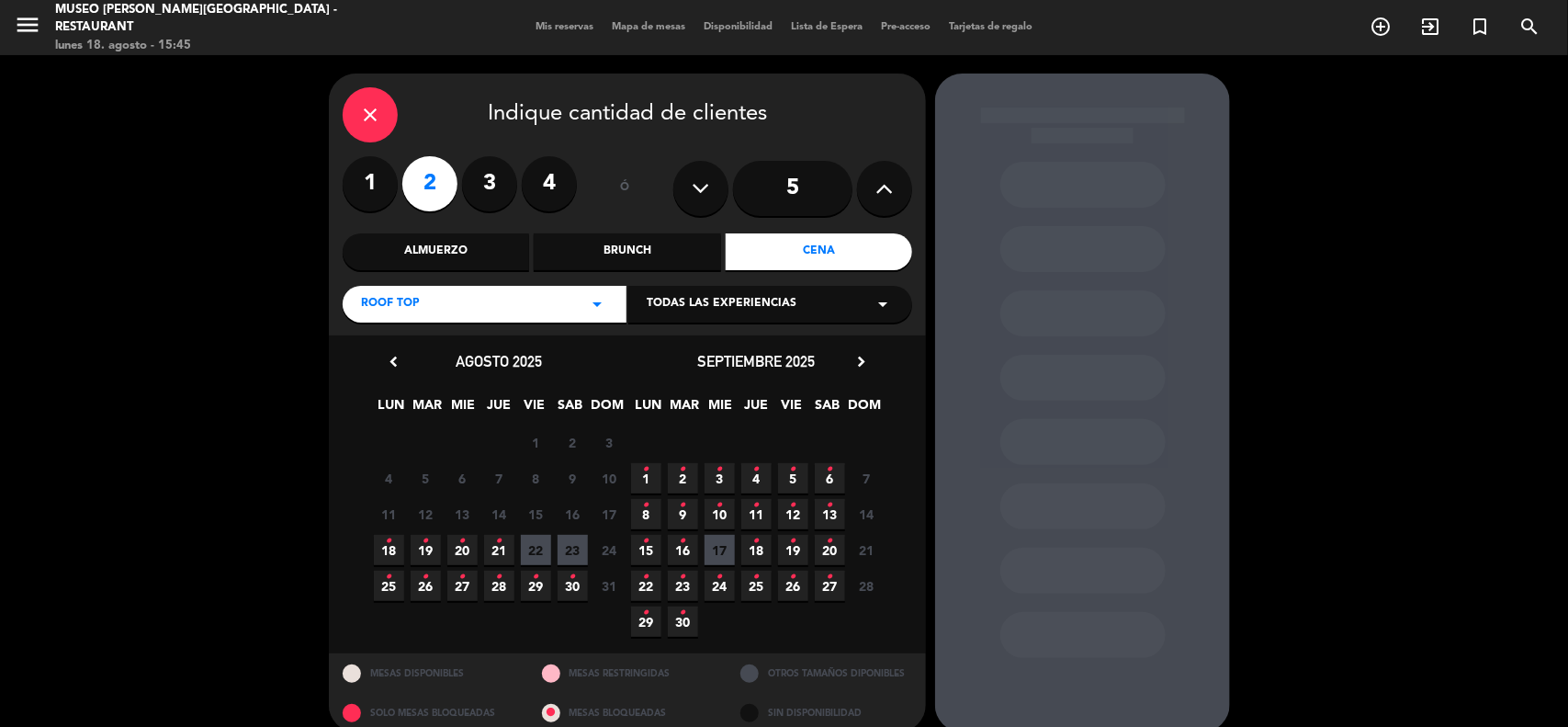
click at [428, 545] on icon "•" at bounding box center [425, 540] width 7 height 29
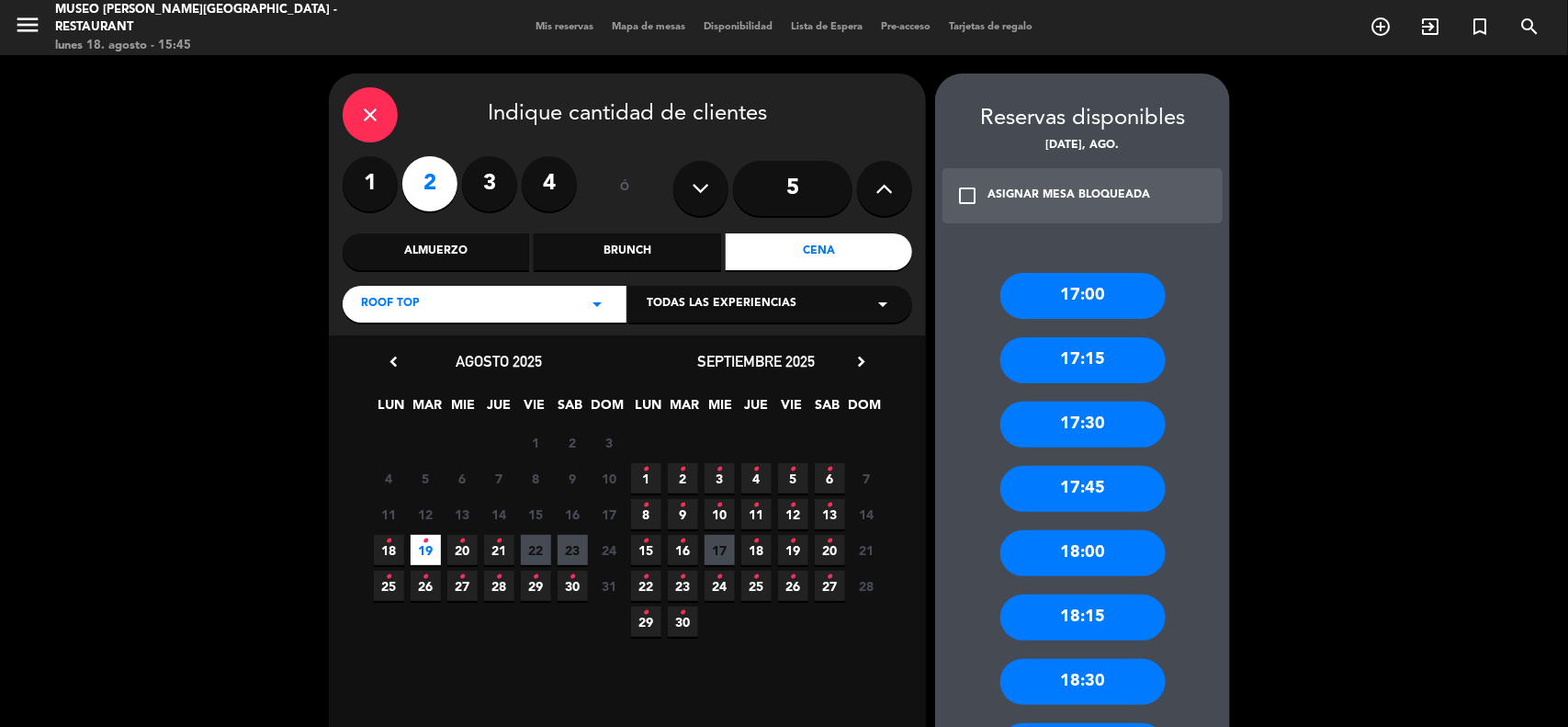
click at [433, 300] on div "Roof Top arrow_drop_down" at bounding box center [485, 304] width 284 height 36
click at [374, 432] on div "Salón1" at bounding box center [484, 432] width 247 height 19
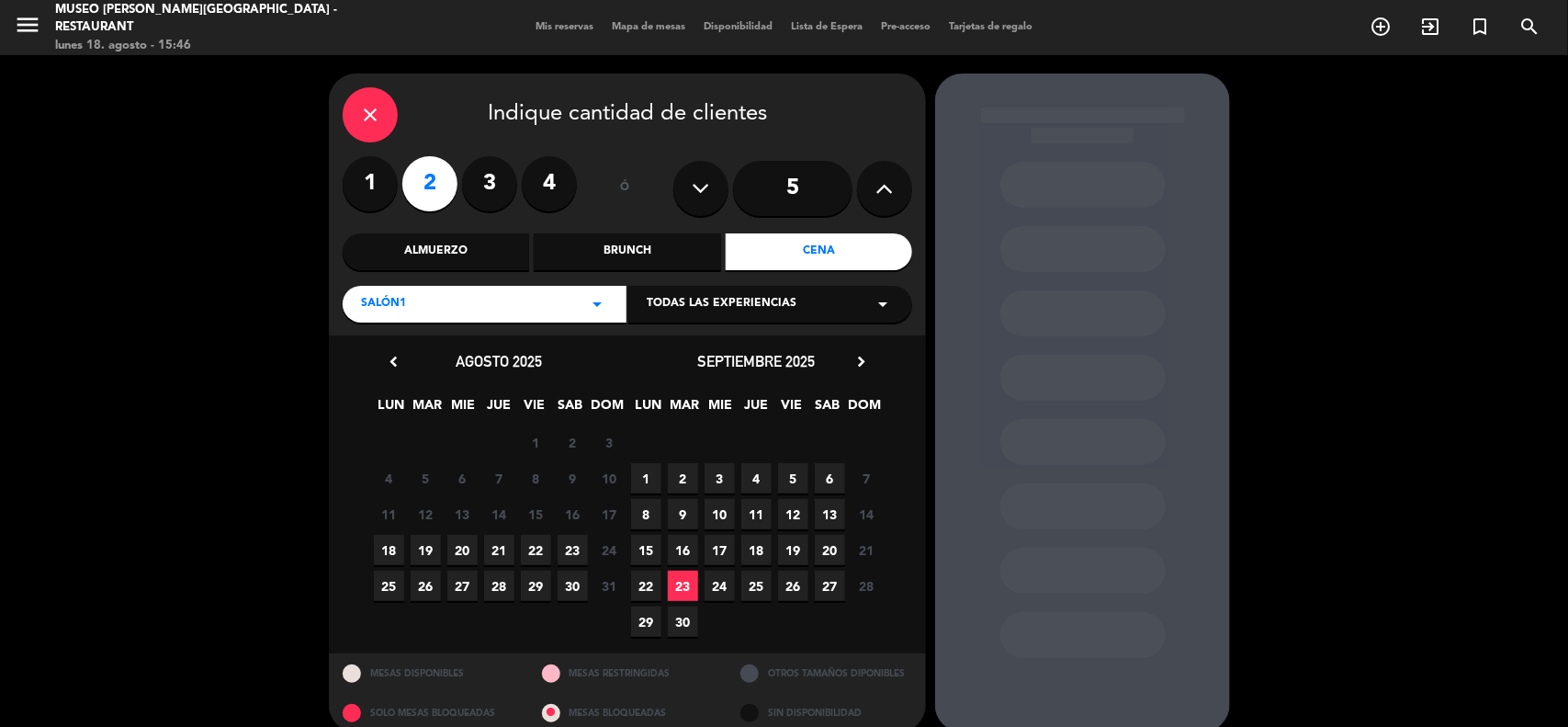
click at [420, 553] on span "19" at bounding box center [425, 549] width 30 height 30
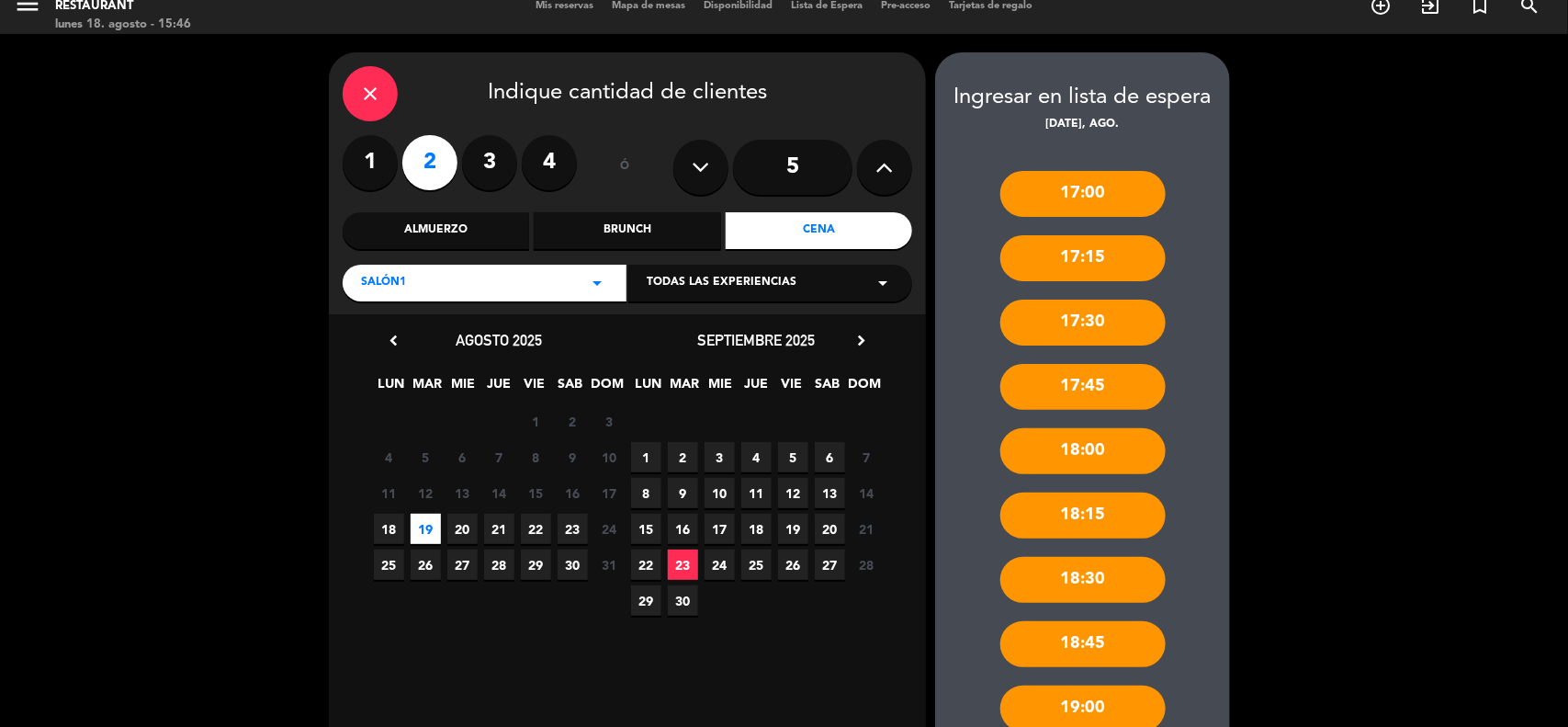
click at [363, 89] on icon "close" at bounding box center [370, 93] width 22 height 22
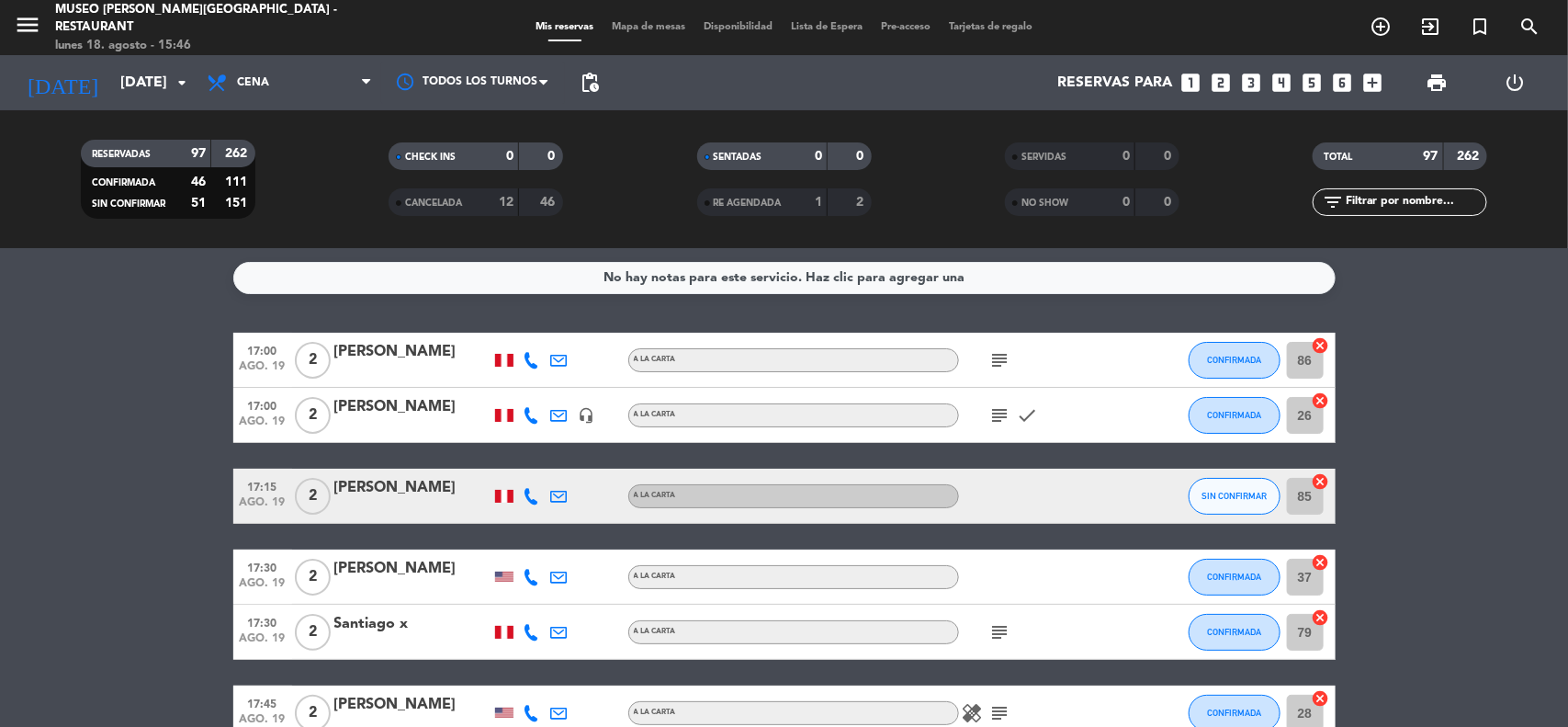
click at [638, 24] on span "Mapa de mesas" at bounding box center [649, 27] width 92 height 10
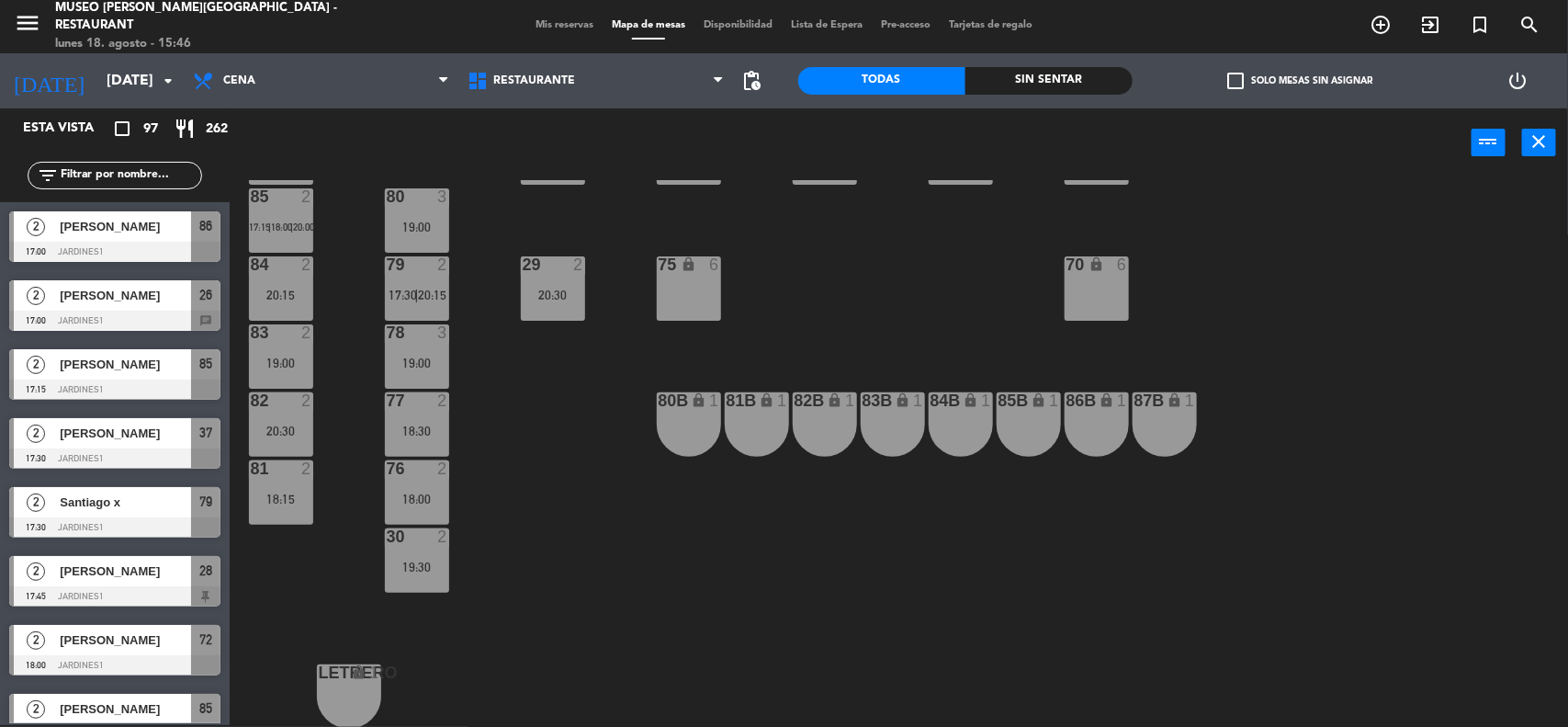
scroll to position [543, 0]
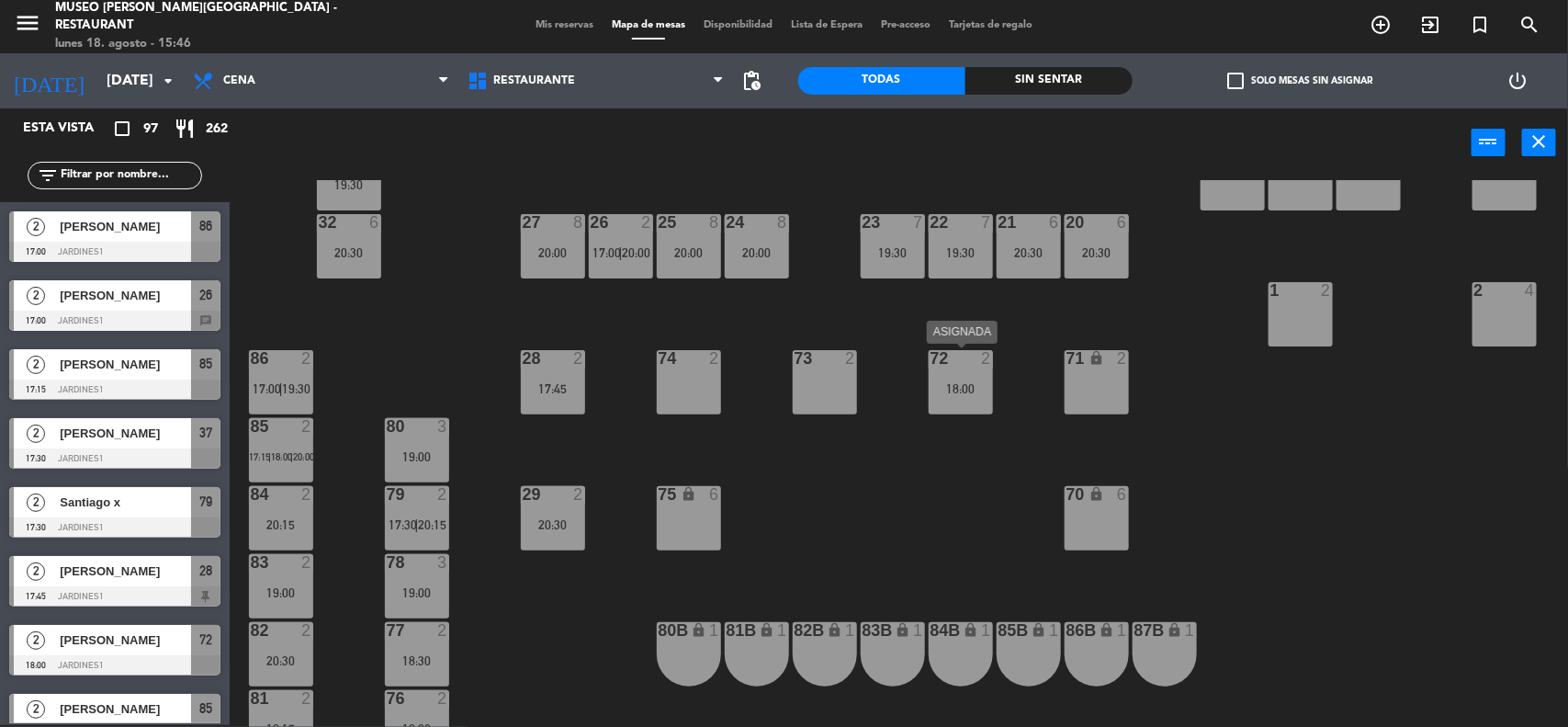
click at [985, 383] on div "18:00" at bounding box center [961, 389] width 64 height 13
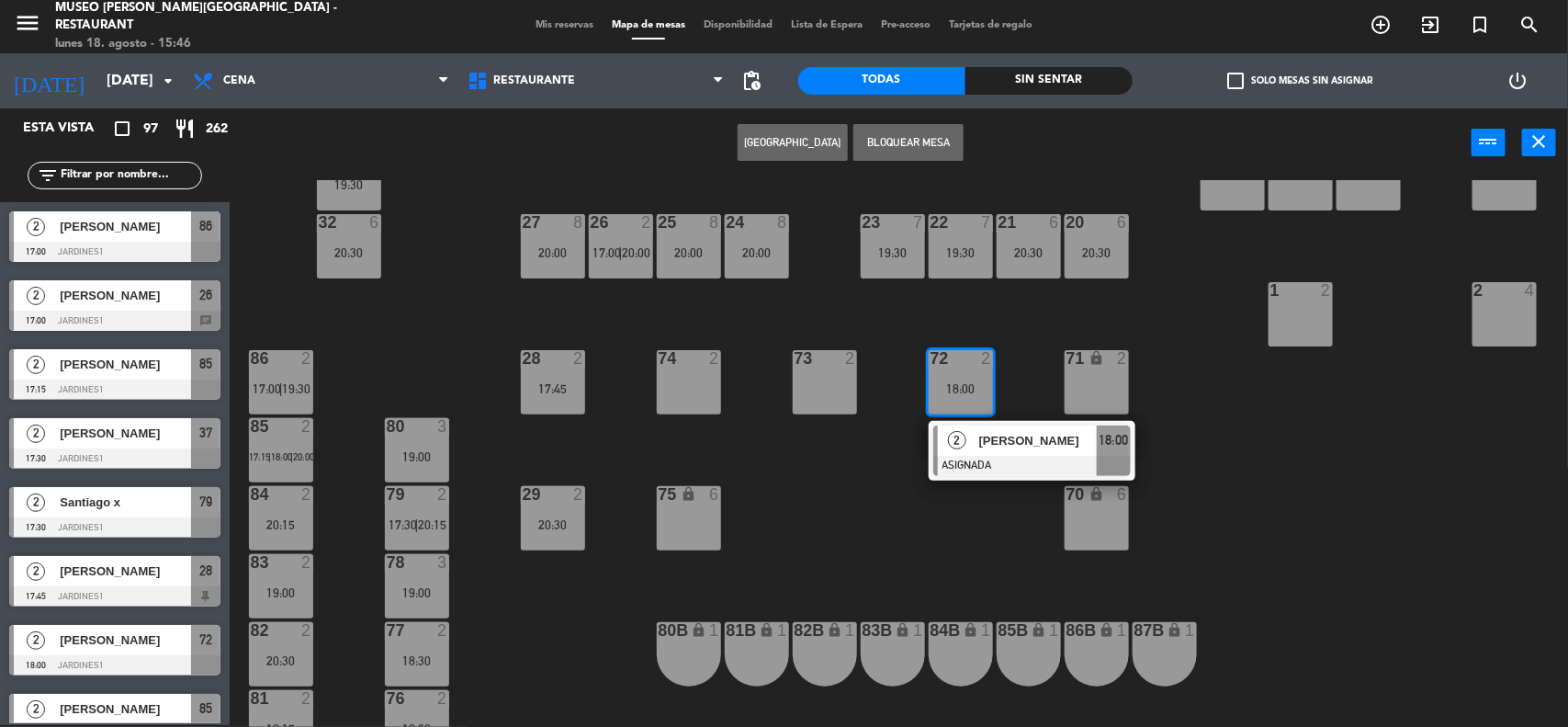
click at [994, 439] on span "[PERSON_NAME]" at bounding box center [1038, 440] width 118 height 20
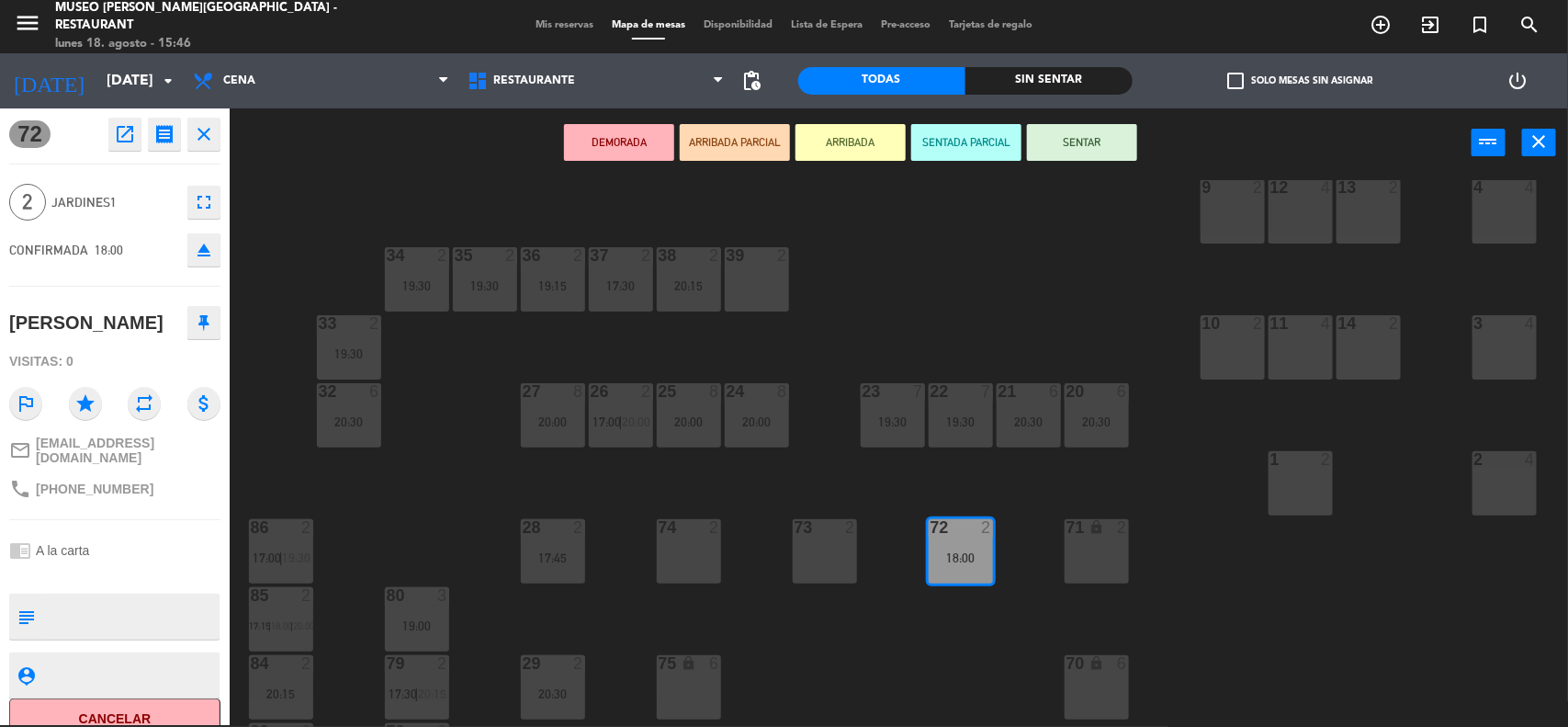
scroll to position [83, 0]
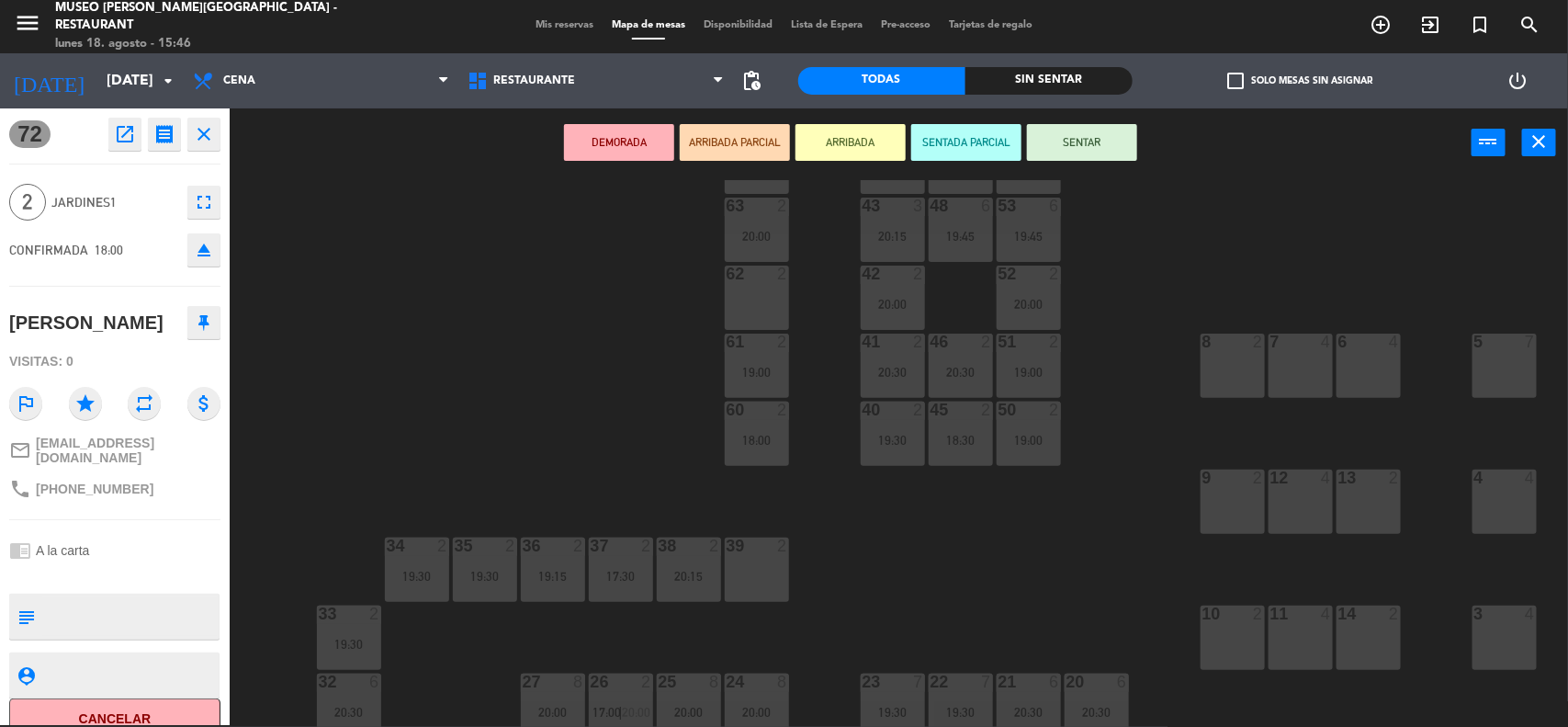
click at [765, 294] on div "62 2" at bounding box center [757, 297] width 64 height 64
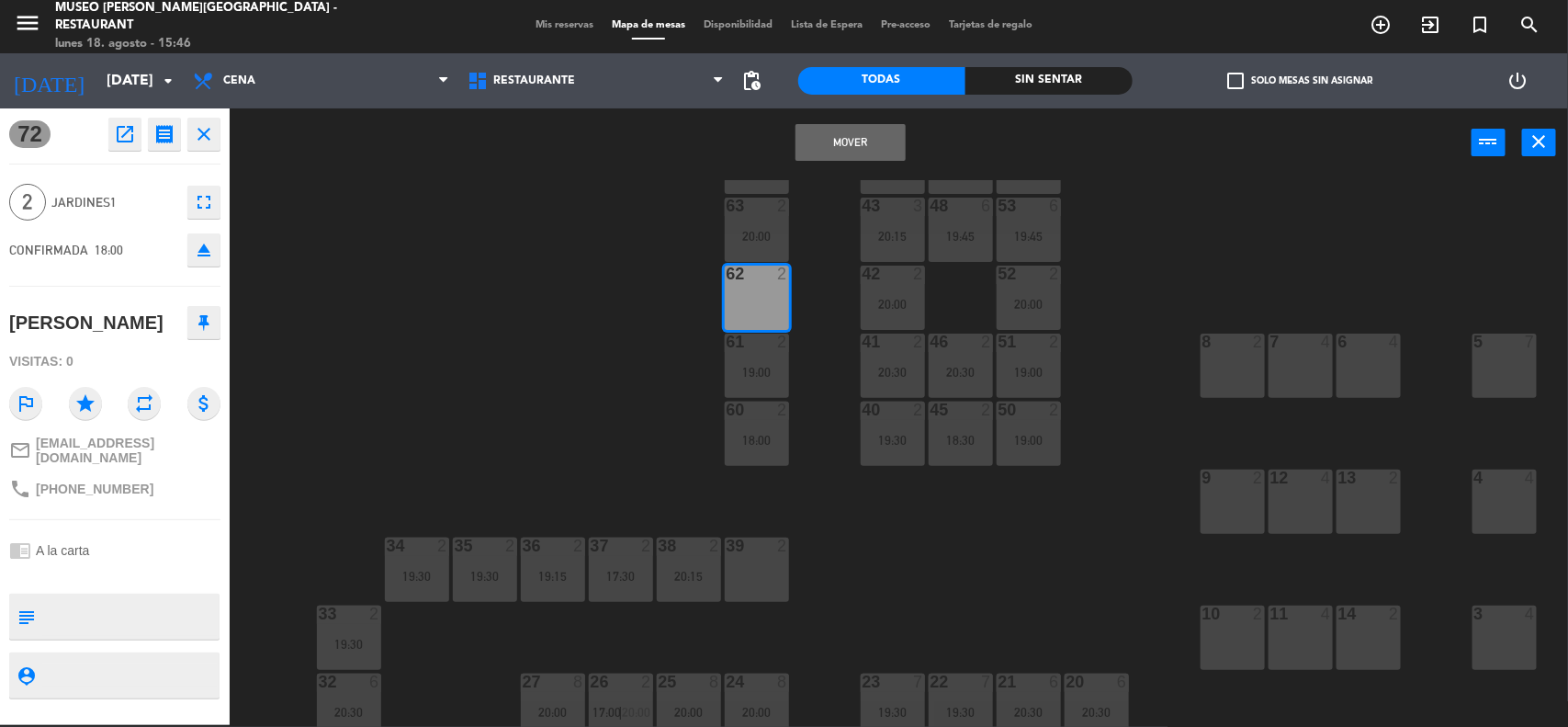
click at [840, 145] on button "Mover" at bounding box center [850, 142] width 110 height 36
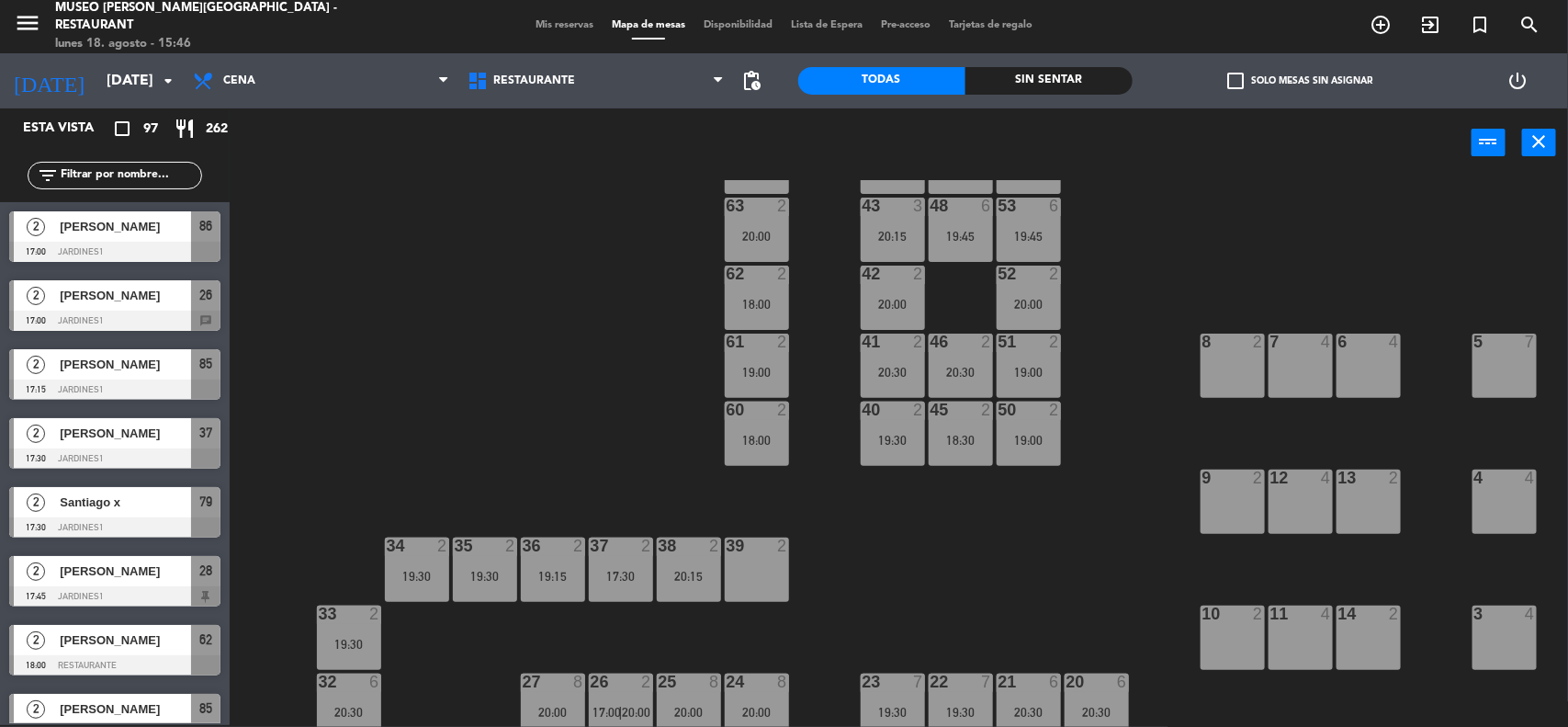
click at [1176, 223] on div "44 2 18:00 49 2 20:30 54 4 18:00 | 20:30 64 2 20:00 48 6 19:45 53 6 19:45 63 2 …" at bounding box center [906, 454] width 1323 height 548
click at [1219, 358] on div "8 2" at bounding box center [1233, 365] width 64 height 64
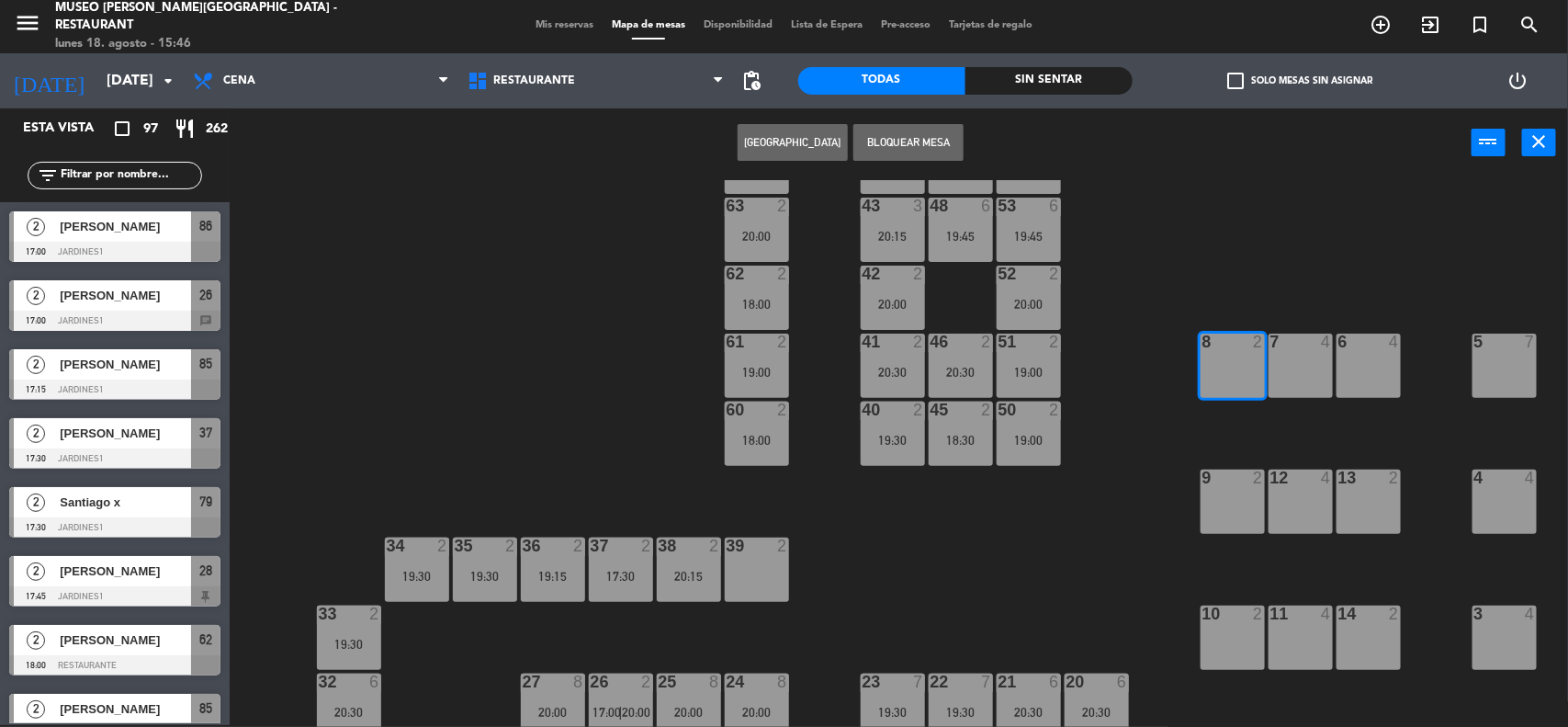
click at [811, 135] on button "[GEOGRAPHIC_DATA]" at bounding box center [792, 142] width 110 height 36
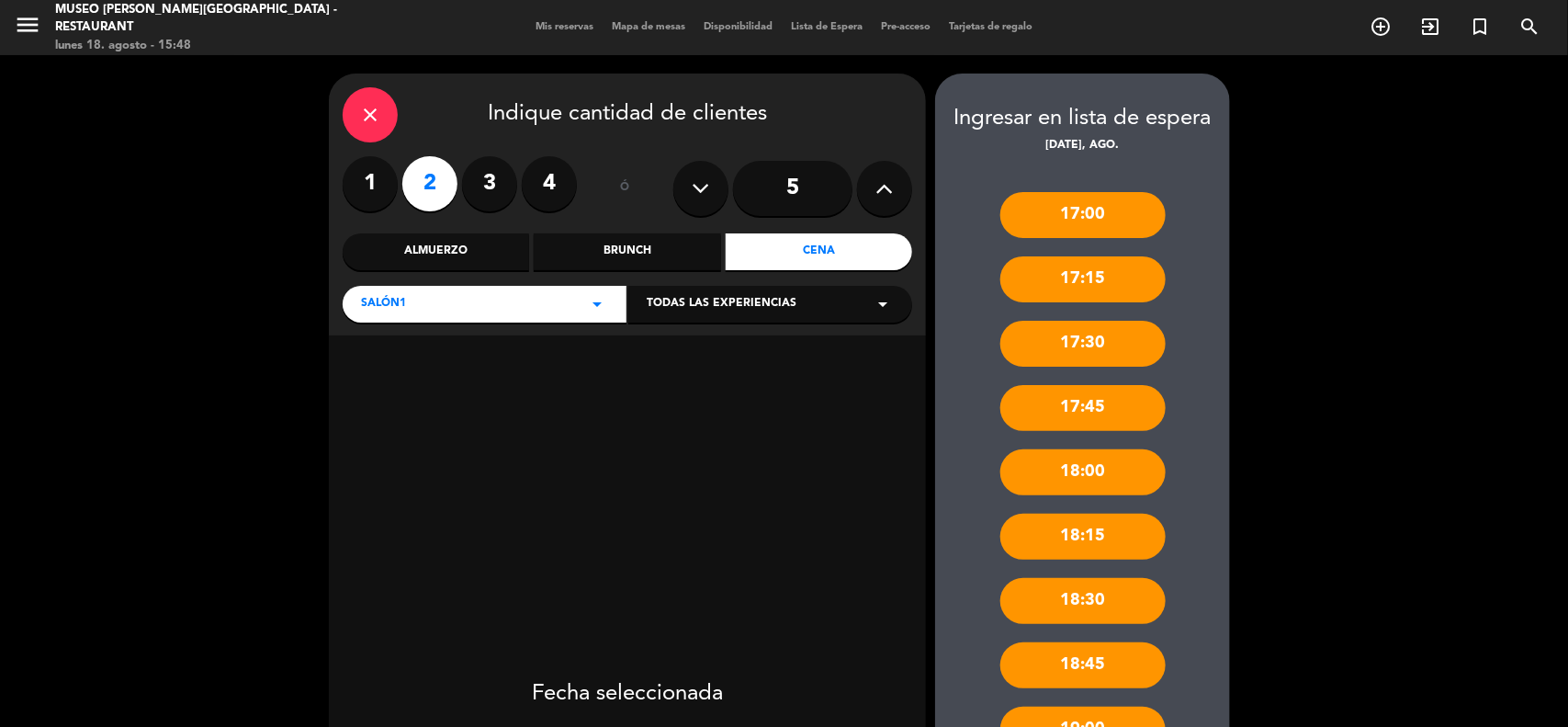
click at [368, 104] on icon "close" at bounding box center [370, 115] width 22 height 22
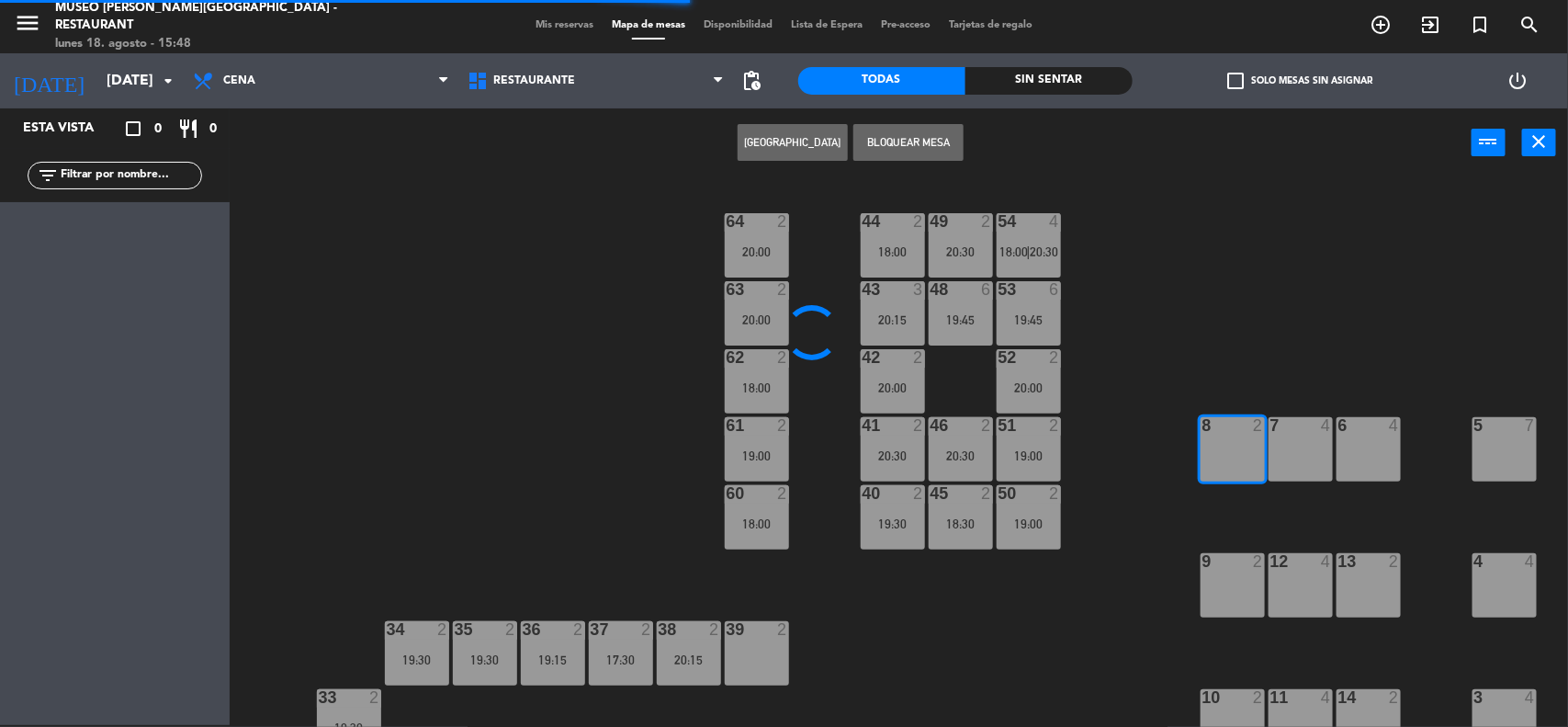
click at [1317, 308] on div "44 2 18:00 49 2 20:30 54 4 18:00 | 20:30 64 2 20:00 48 6 19:45 53 6 19:45 63 2 …" at bounding box center [906, 454] width 1323 height 548
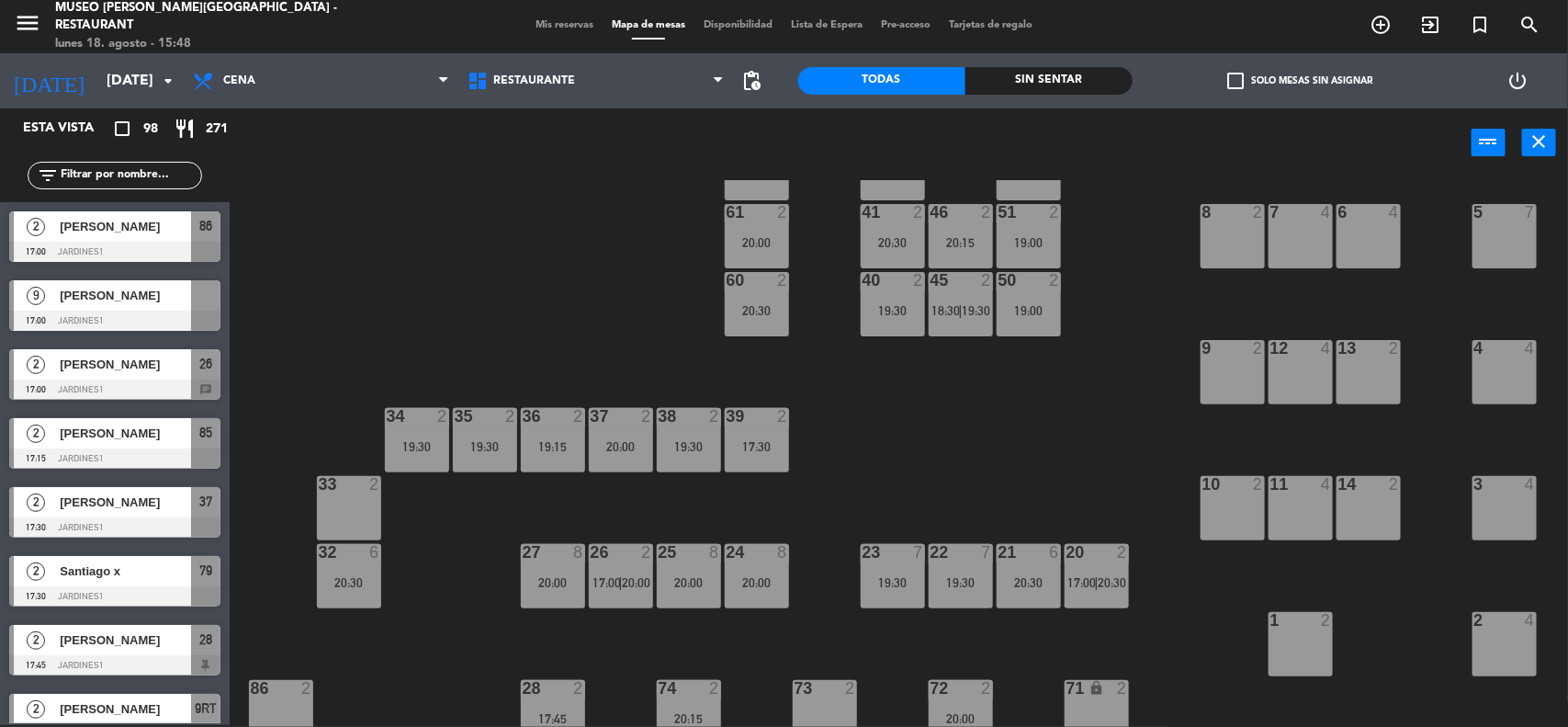
scroll to position [230, 0]
